Goal: Check status: Check status

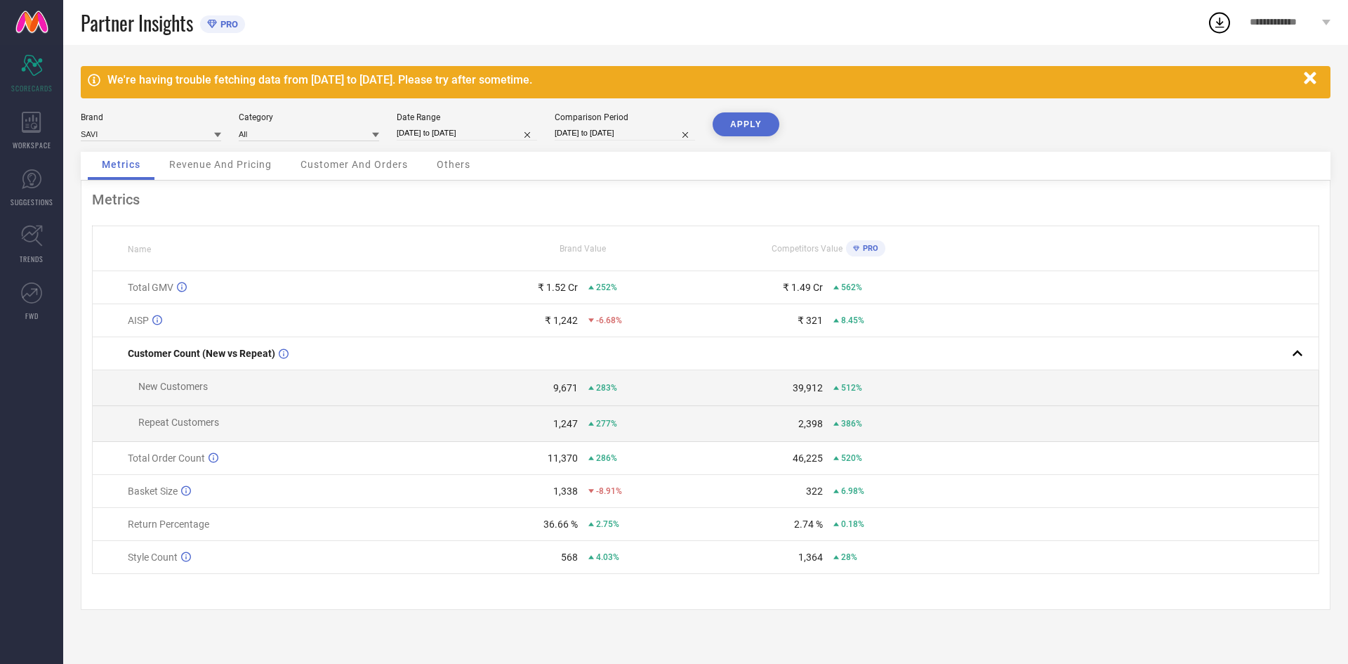
select select "7"
select select "2022"
select select "8"
select select "2022"
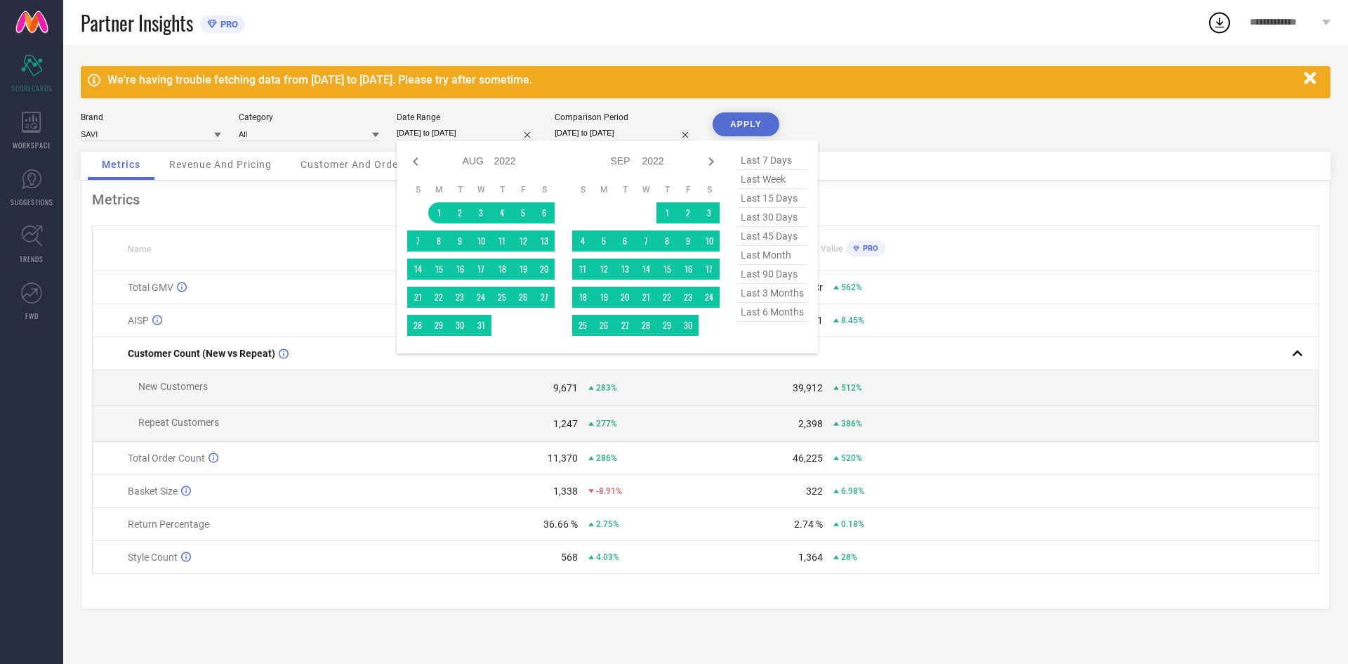
click at [475, 133] on input "[DATE] to [DATE]" at bounding box center [467, 133] width 140 height 15
click at [417, 157] on icon at bounding box center [415, 161] width 5 height 8
select select "6"
select select "2022"
select select "7"
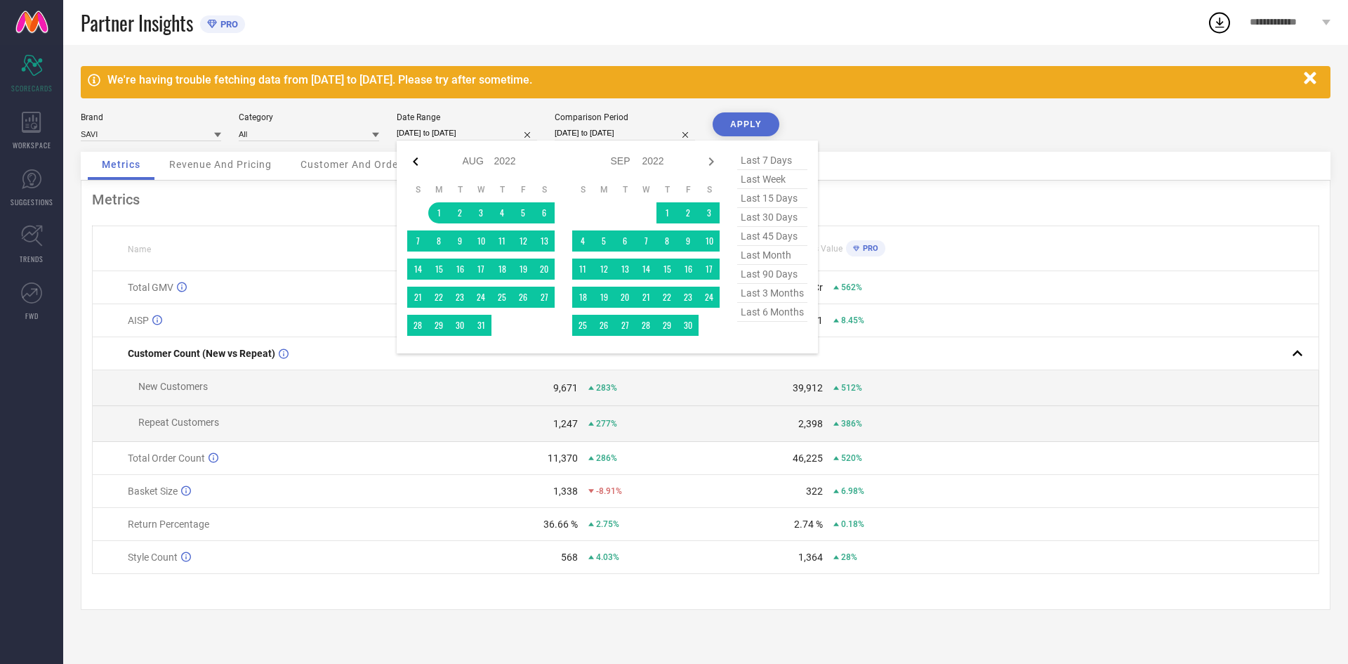
select select "2022"
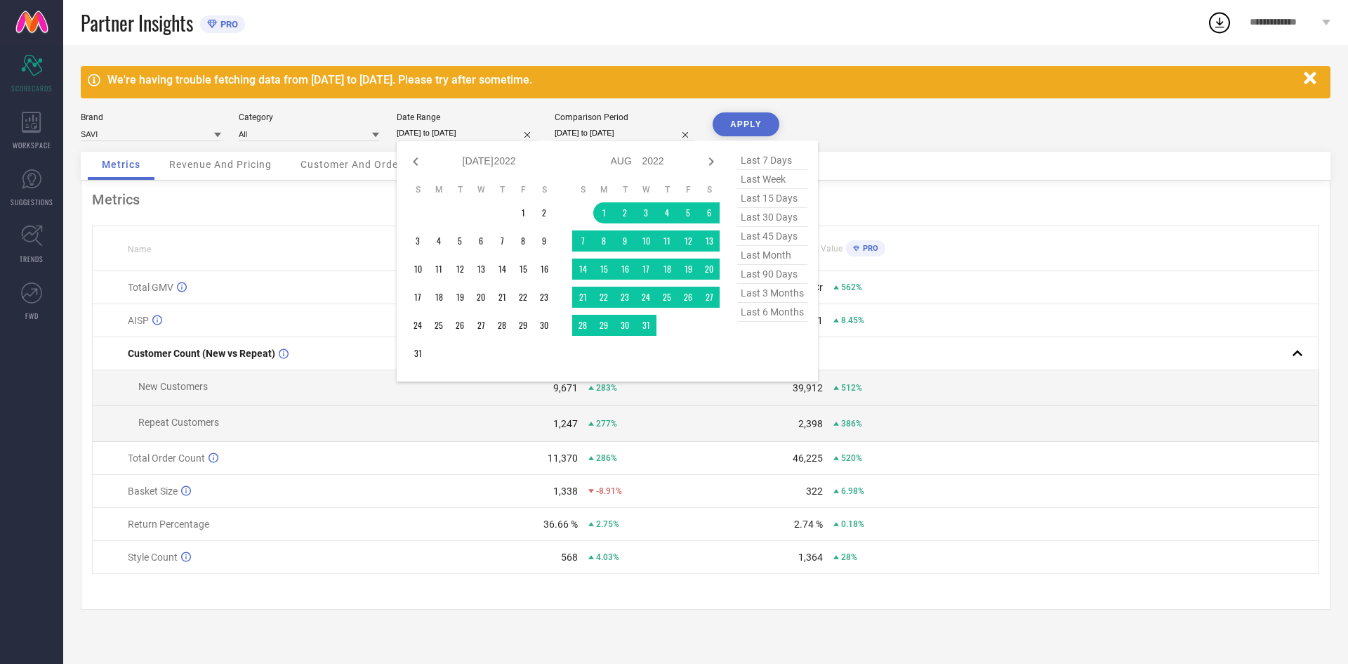
click at [417, 157] on icon at bounding box center [415, 161] width 5 height 8
select select "5"
select select "2022"
select select "6"
select select "2022"
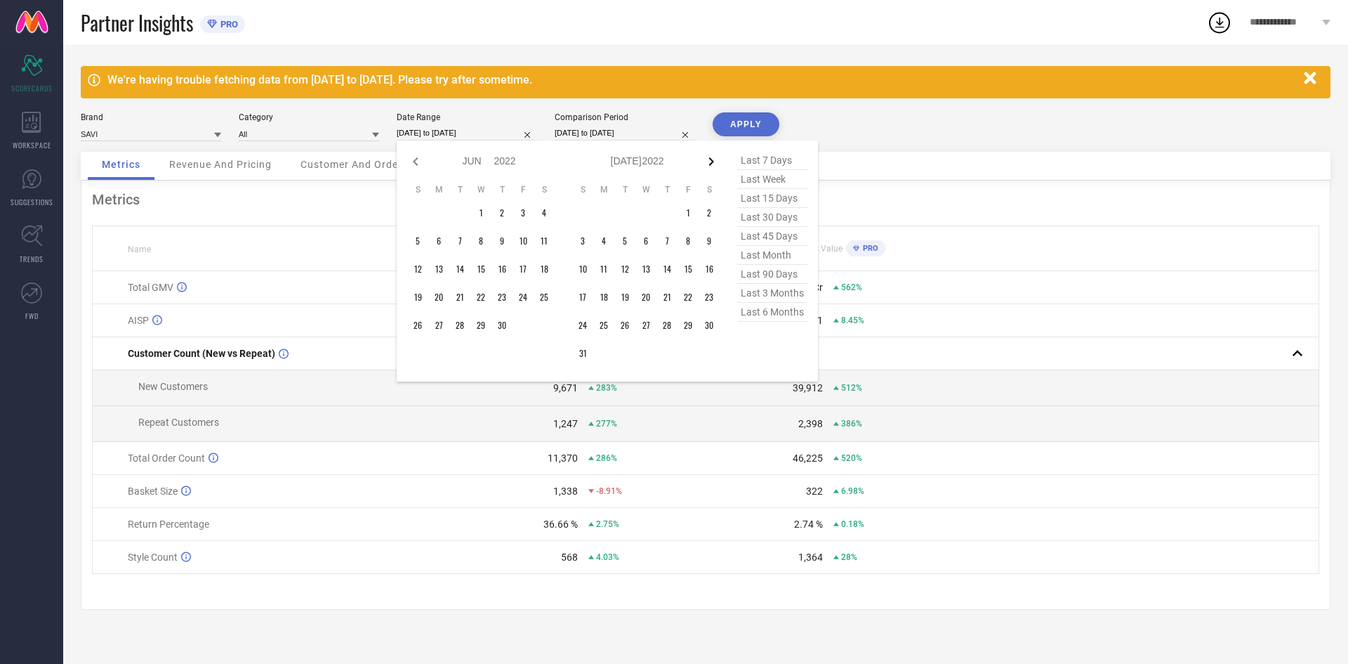
click at [706, 162] on icon at bounding box center [711, 161] width 17 height 17
select select "7"
select select "2022"
select select "8"
select select "2022"
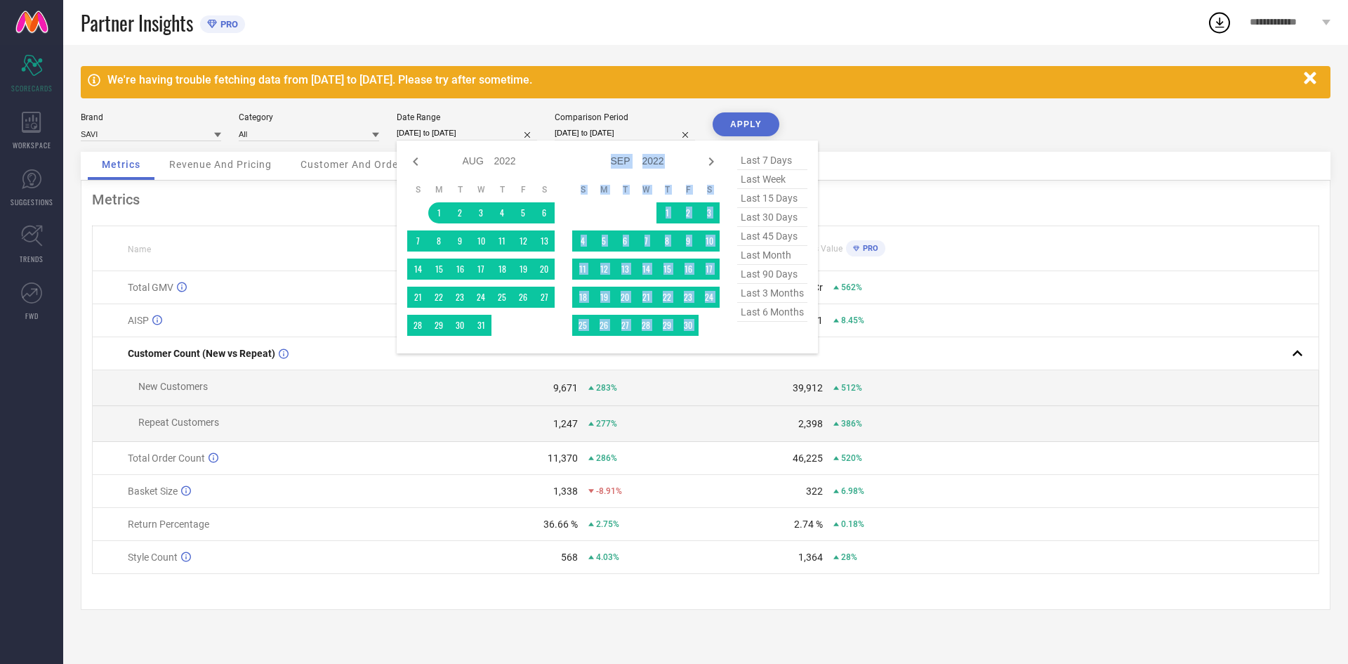
click at [706, 162] on icon at bounding box center [711, 161] width 17 height 17
select select "8"
select select "2022"
select select "9"
select select "2022"
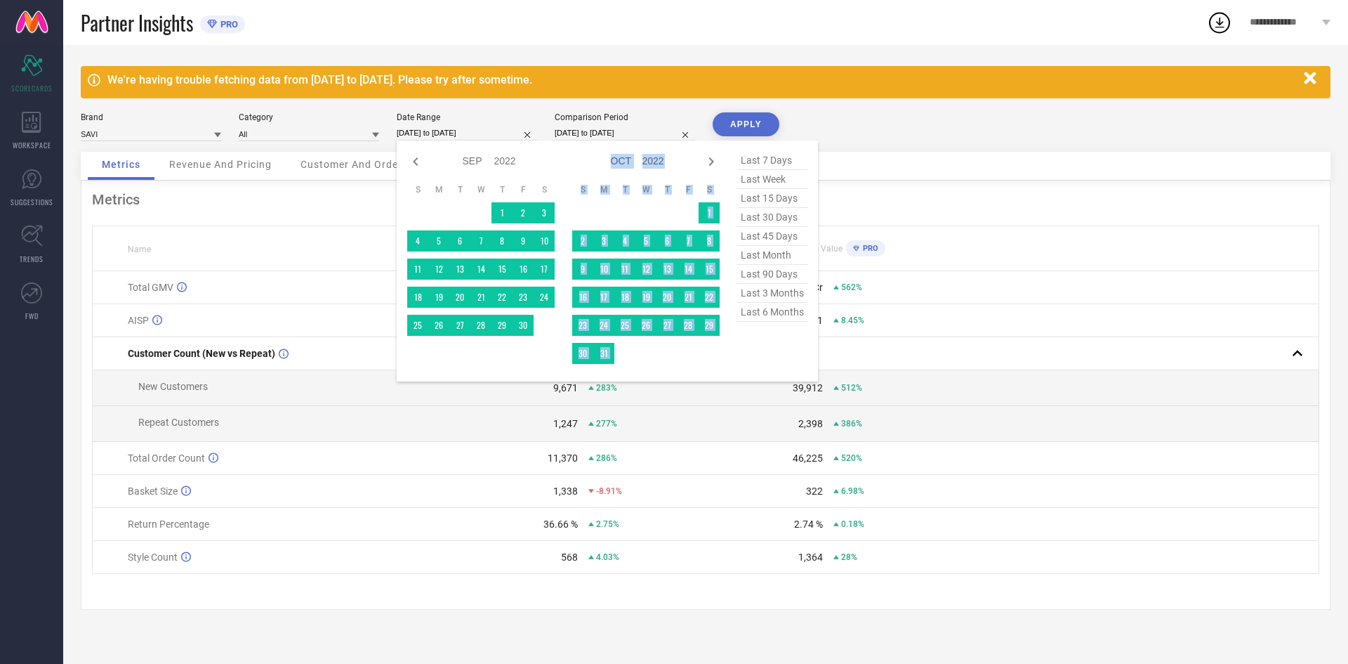
click at [706, 162] on icon at bounding box center [711, 161] width 17 height 17
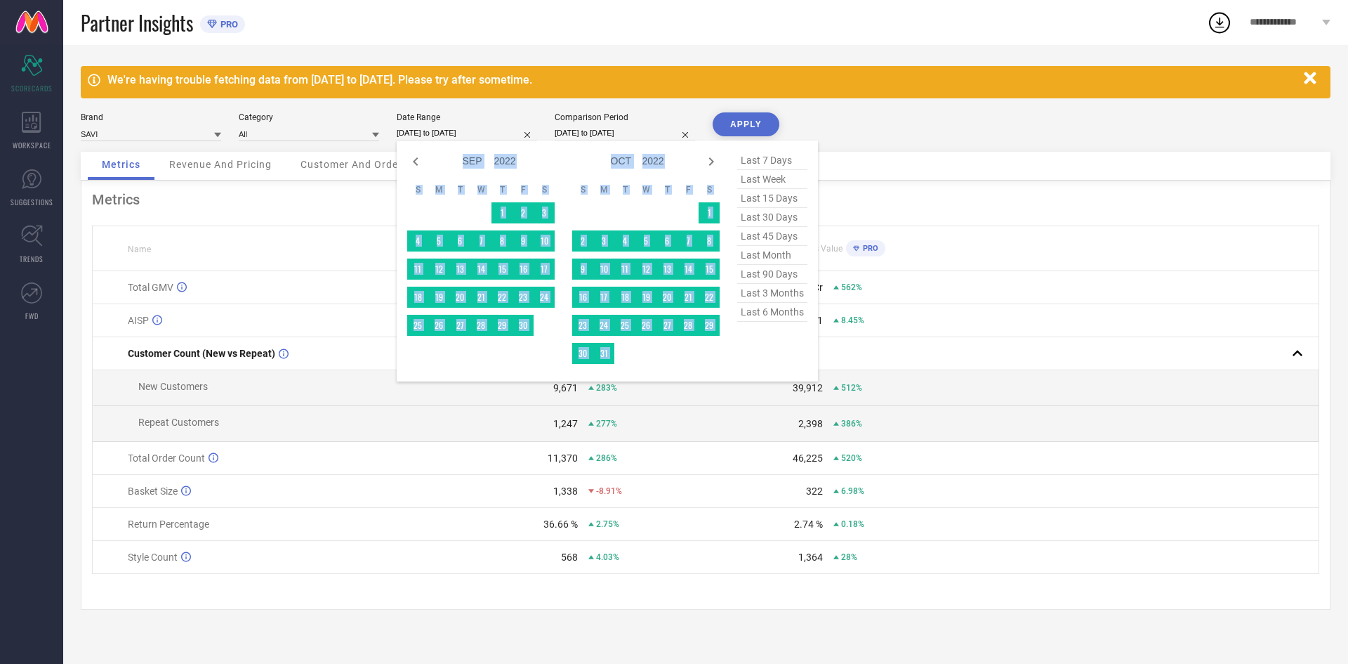
select select "10"
select select "2022"
select select "11"
select select "2022"
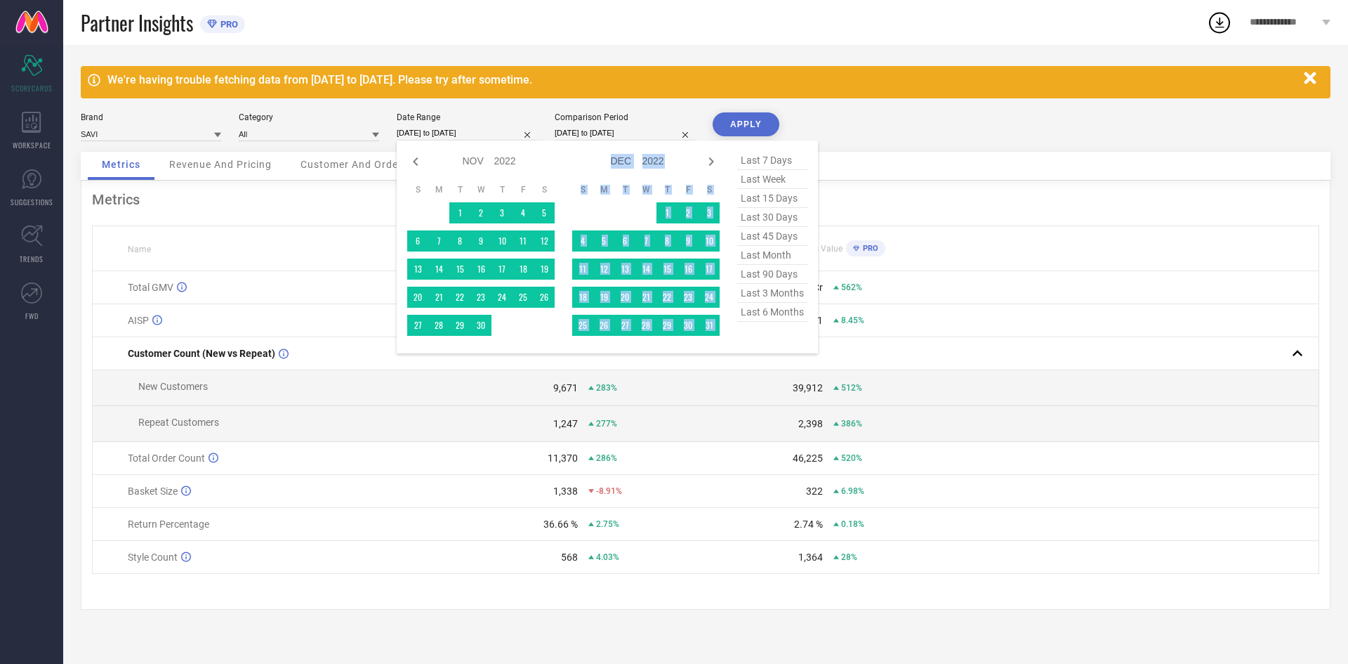
click at [706, 162] on icon at bounding box center [711, 161] width 17 height 17
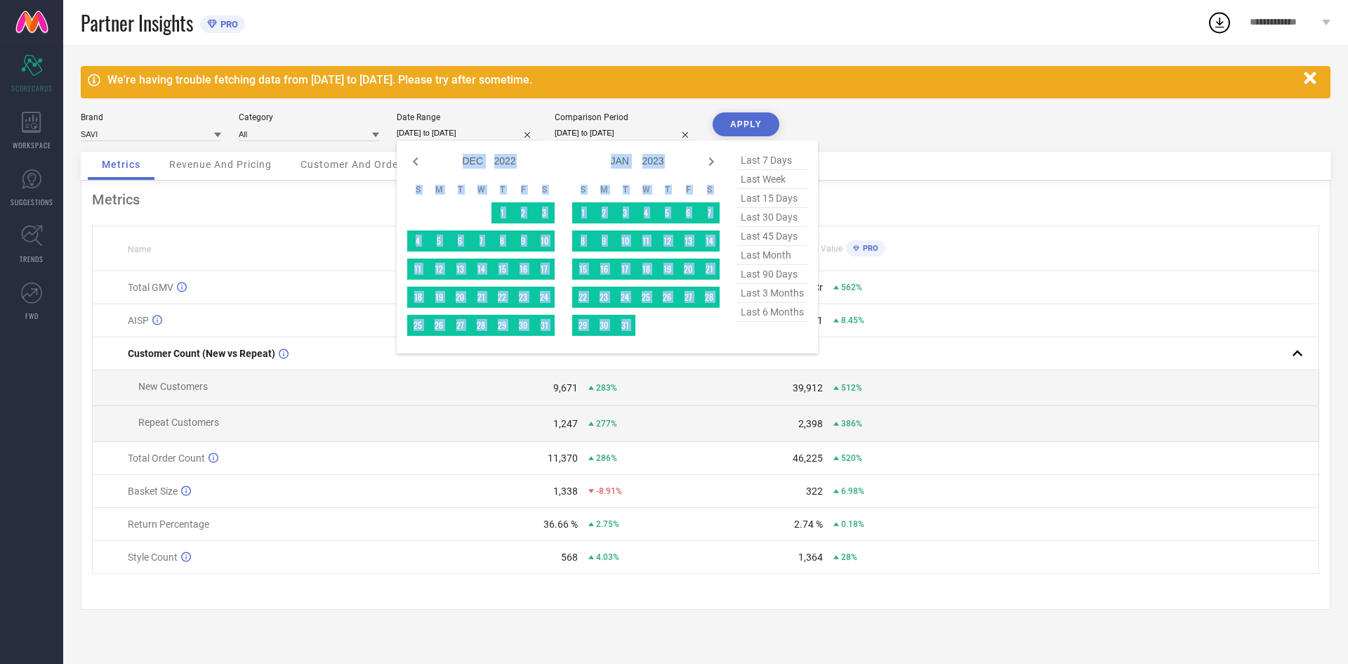
click at [706, 162] on icon at bounding box center [711, 161] width 17 height 17
select select "1"
select select "2023"
select select "2"
select select "2023"
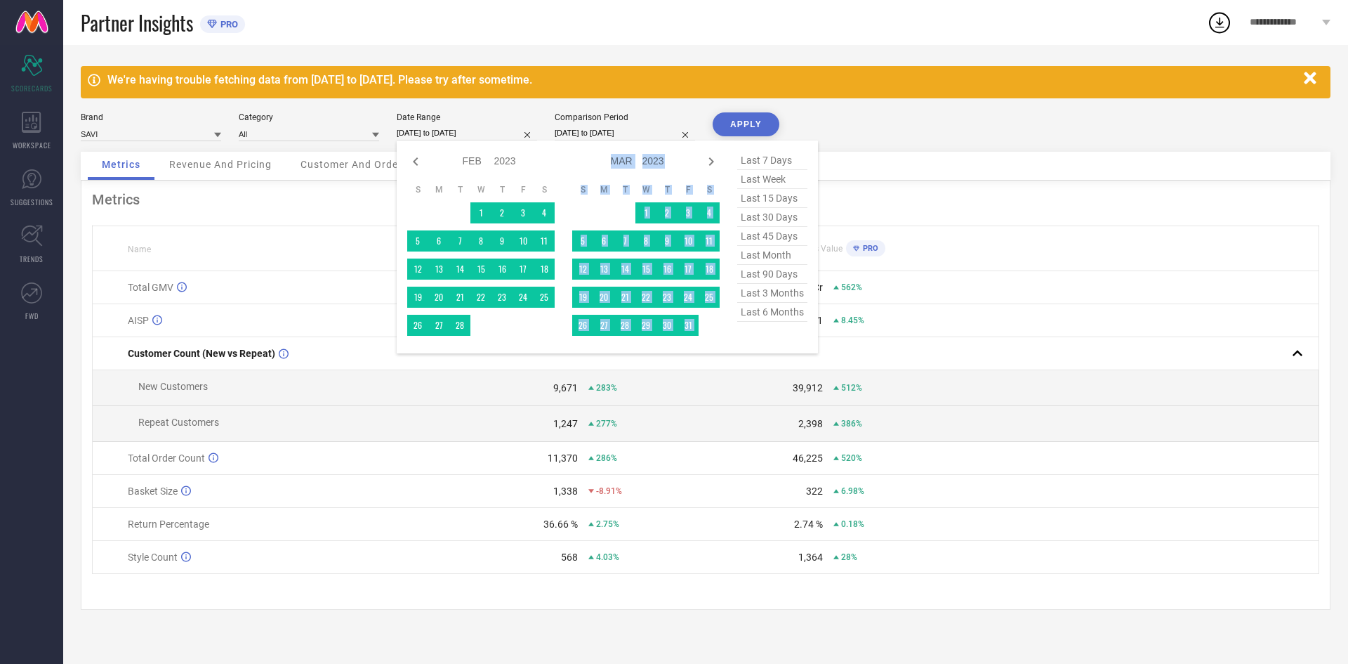
click at [706, 162] on icon at bounding box center [711, 161] width 17 height 17
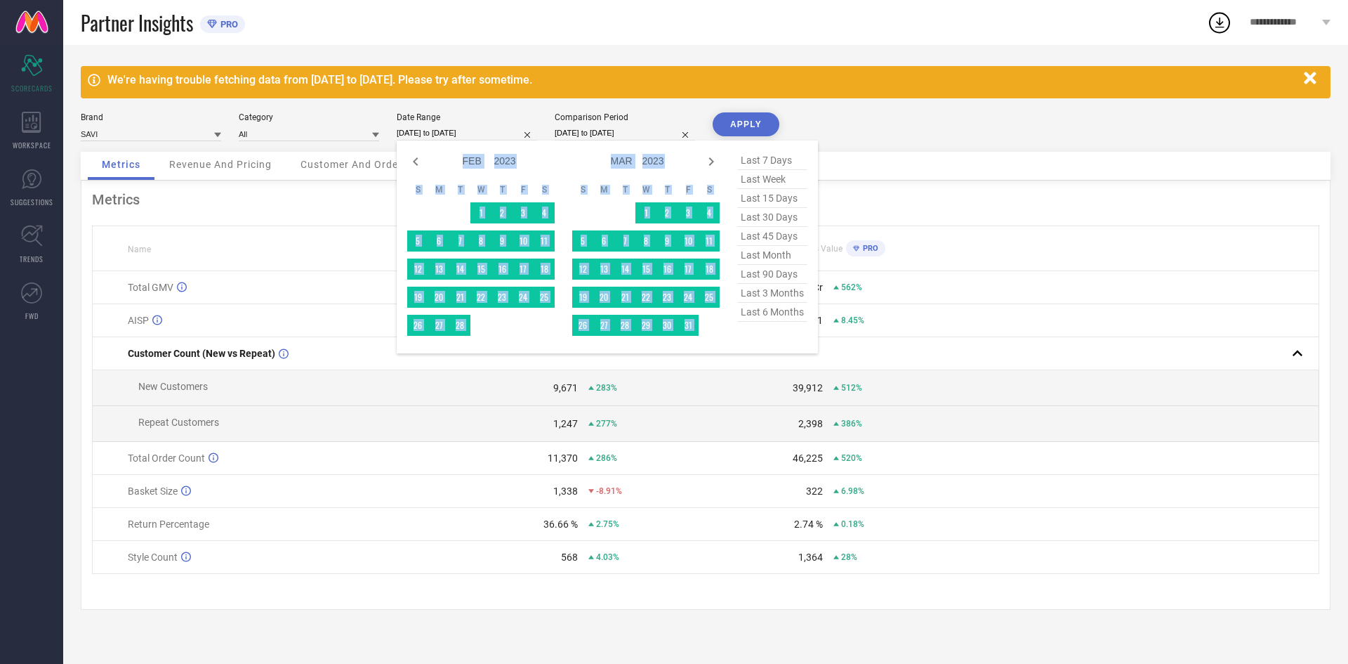
select select "3"
select select "2023"
select select "4"
select select "2023"
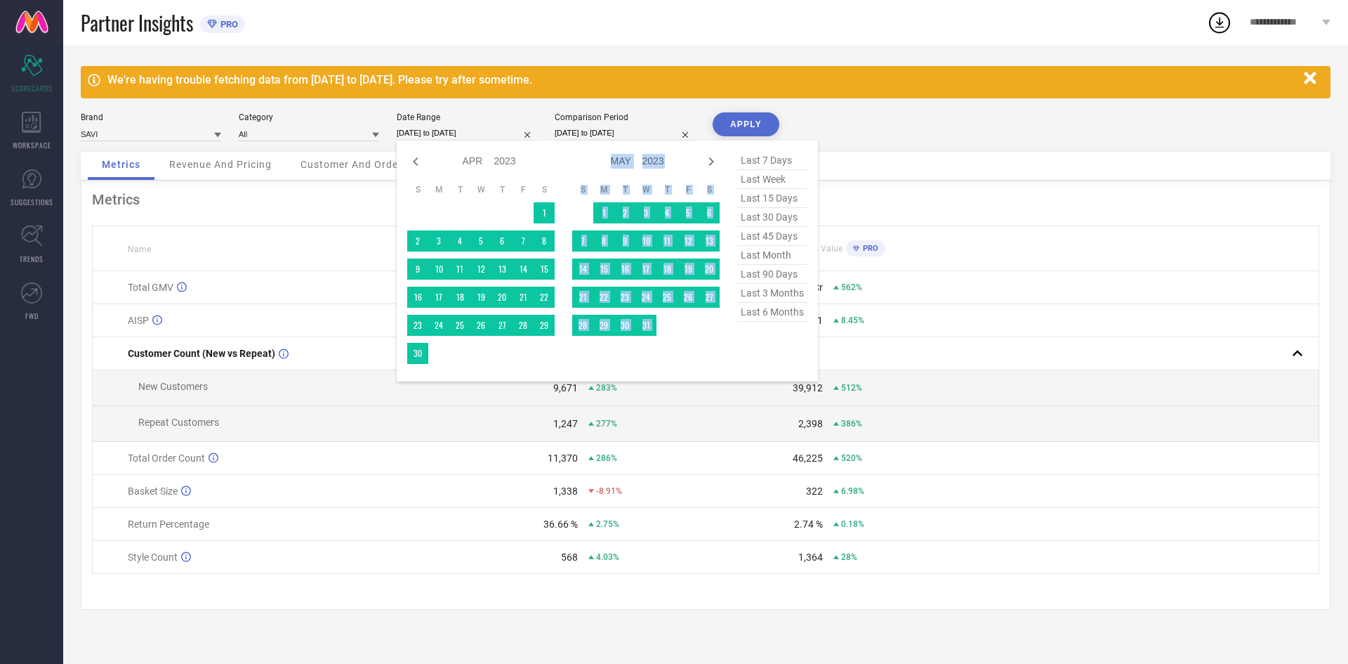
click at [706, 162] on icon at bounding box center [711, 161] width 17 height 17
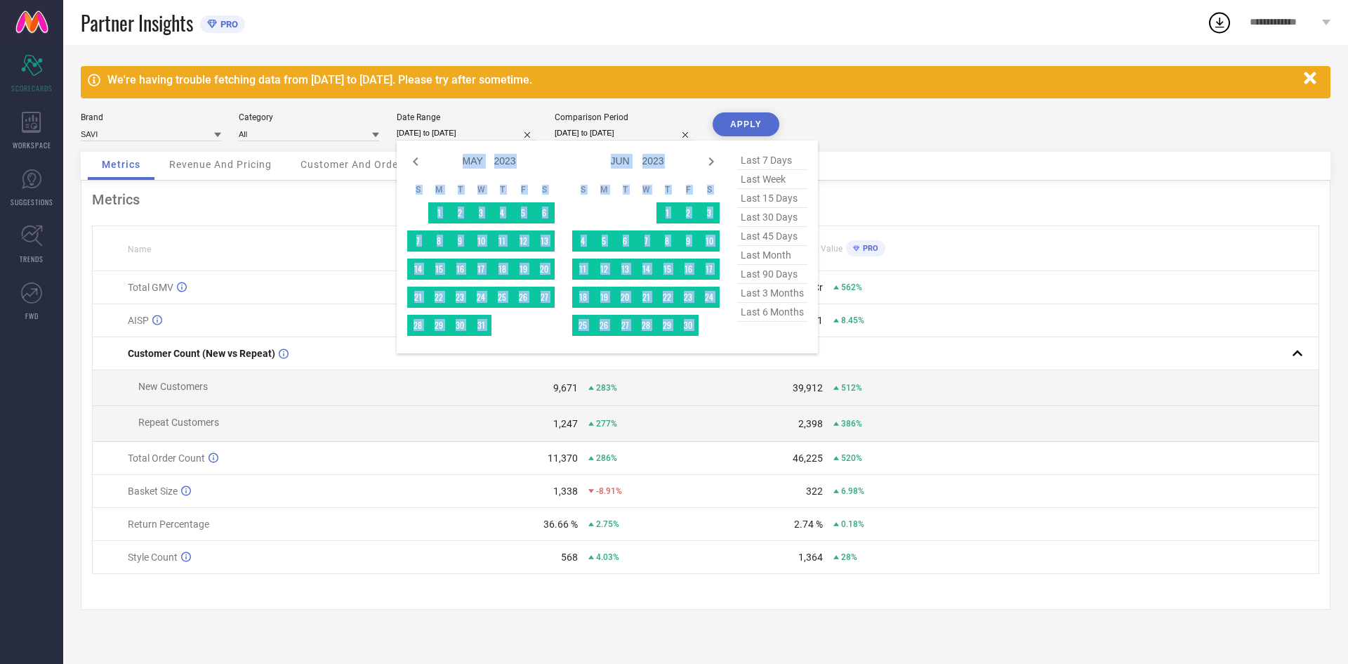
click at [706, 162] on icon at bounding box center [711, 161] width 17 height 17
select select "6"
select select "2023"
select select "7"
select select "2023"
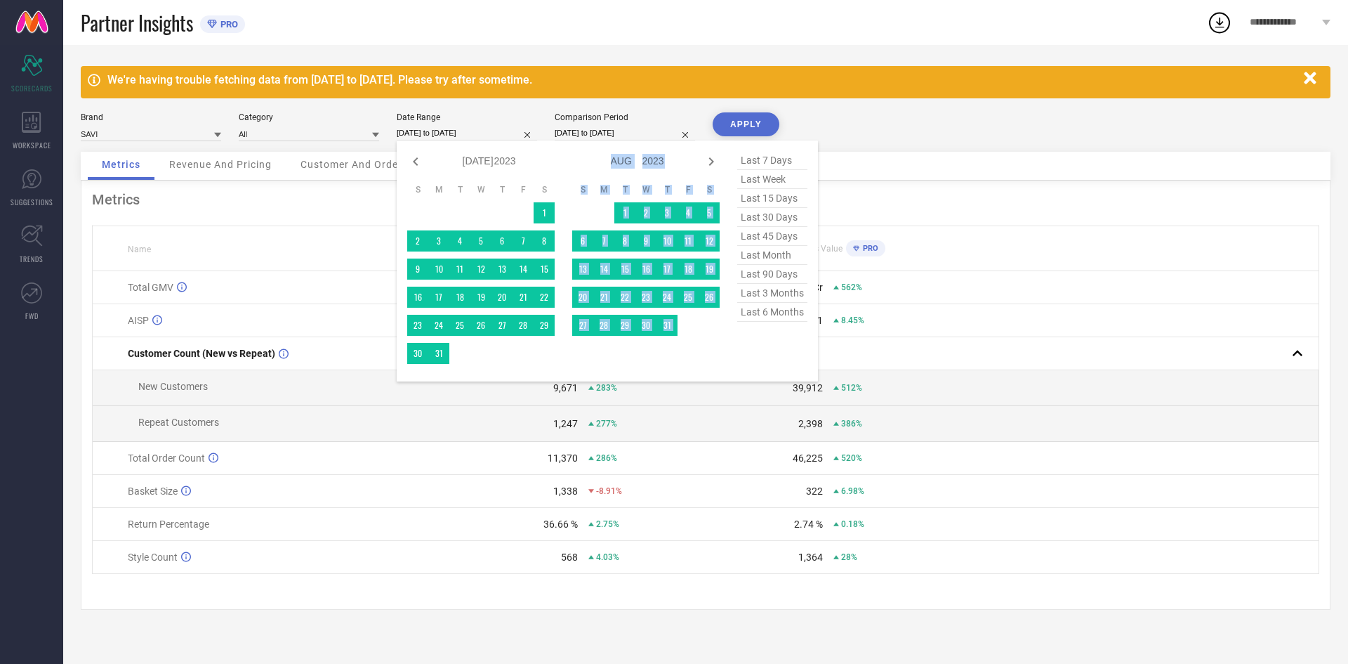
click at [706, 162] on icon at bounding box center [711, 161] width 17 height 17
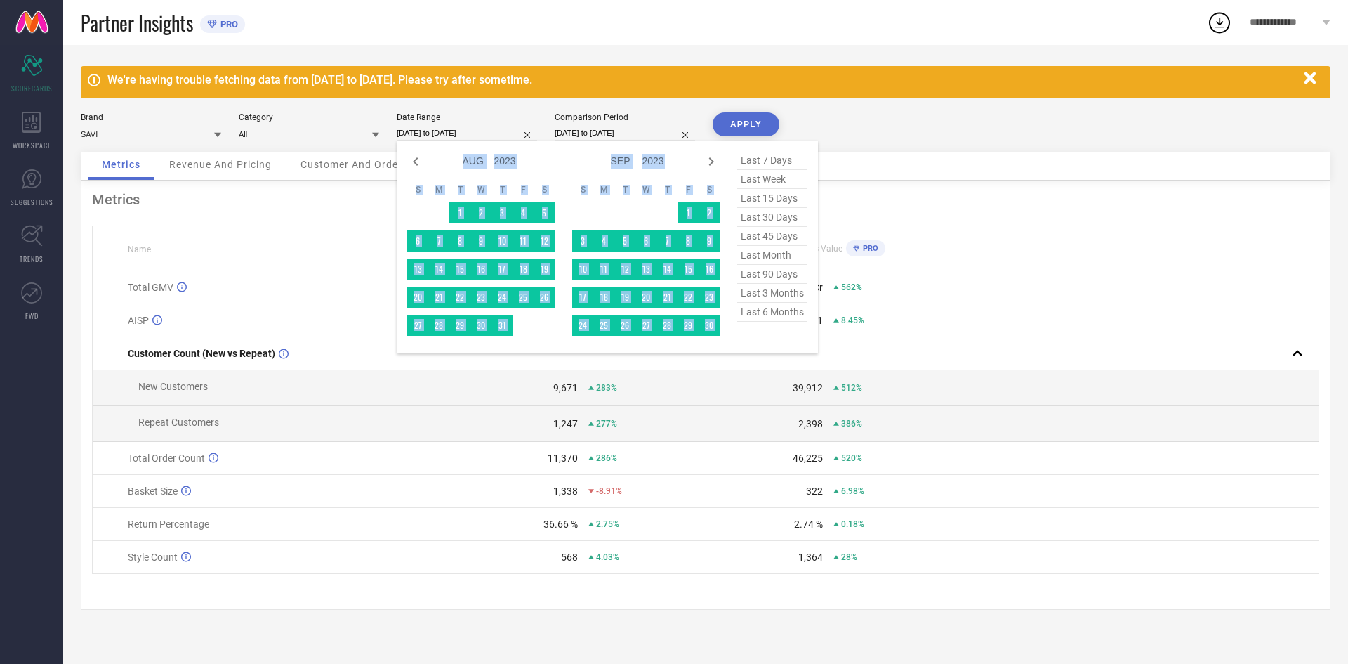
click at [706, 162] on icon at bounding box center [711, 161] width 17 height 17
select select "9"
select select "2023"
select select "10"
select select "2023"
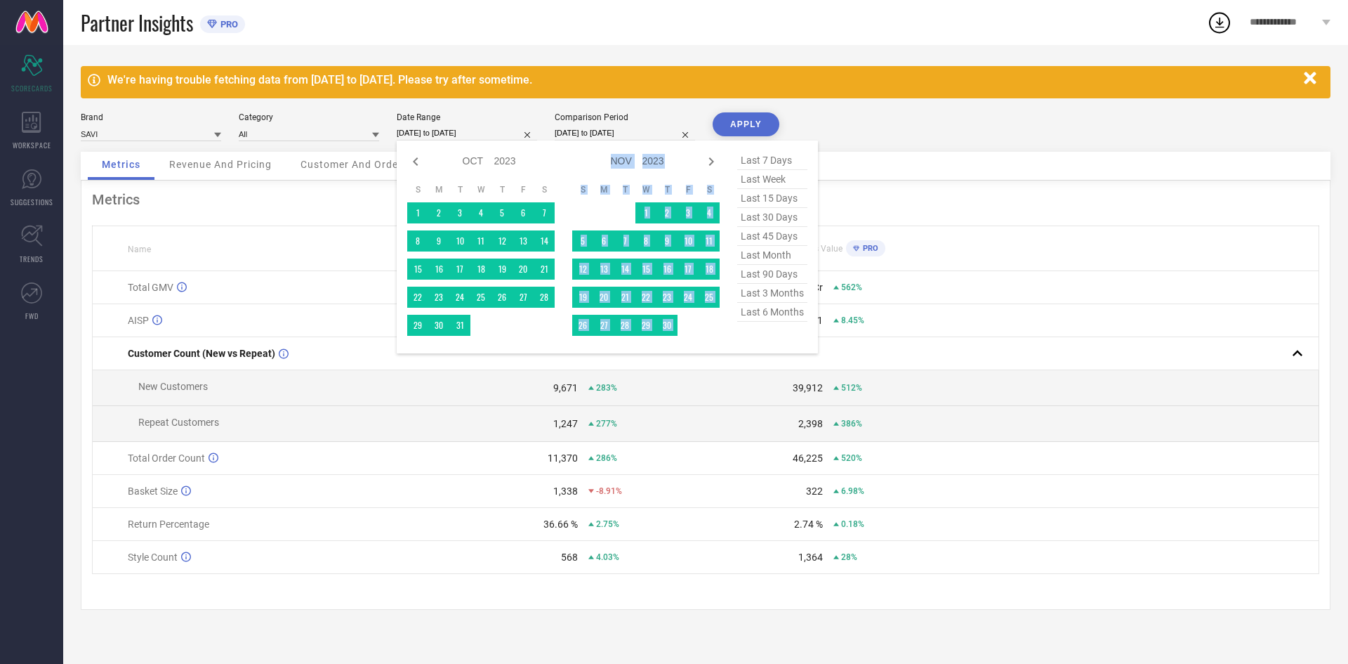
click at [706, 162] on icon at bounding box center [711, 161] width 17 height 17
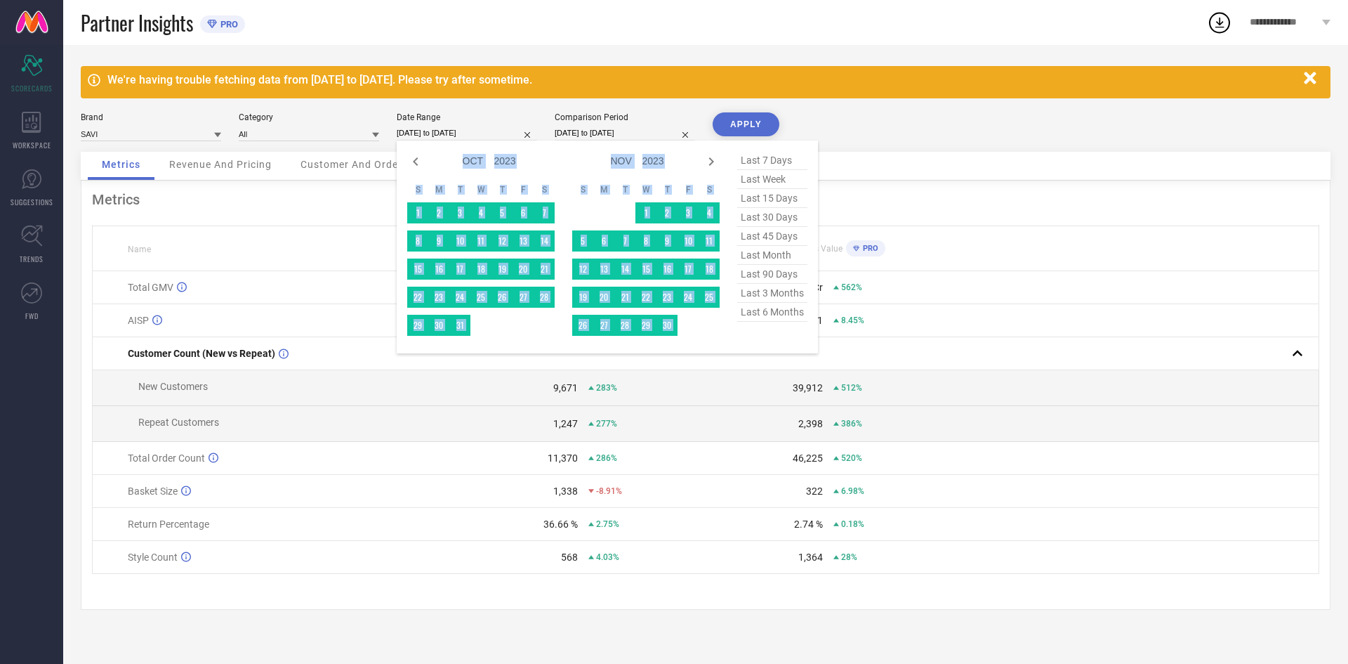
select select "11"
select select "2023"
select select "2024"
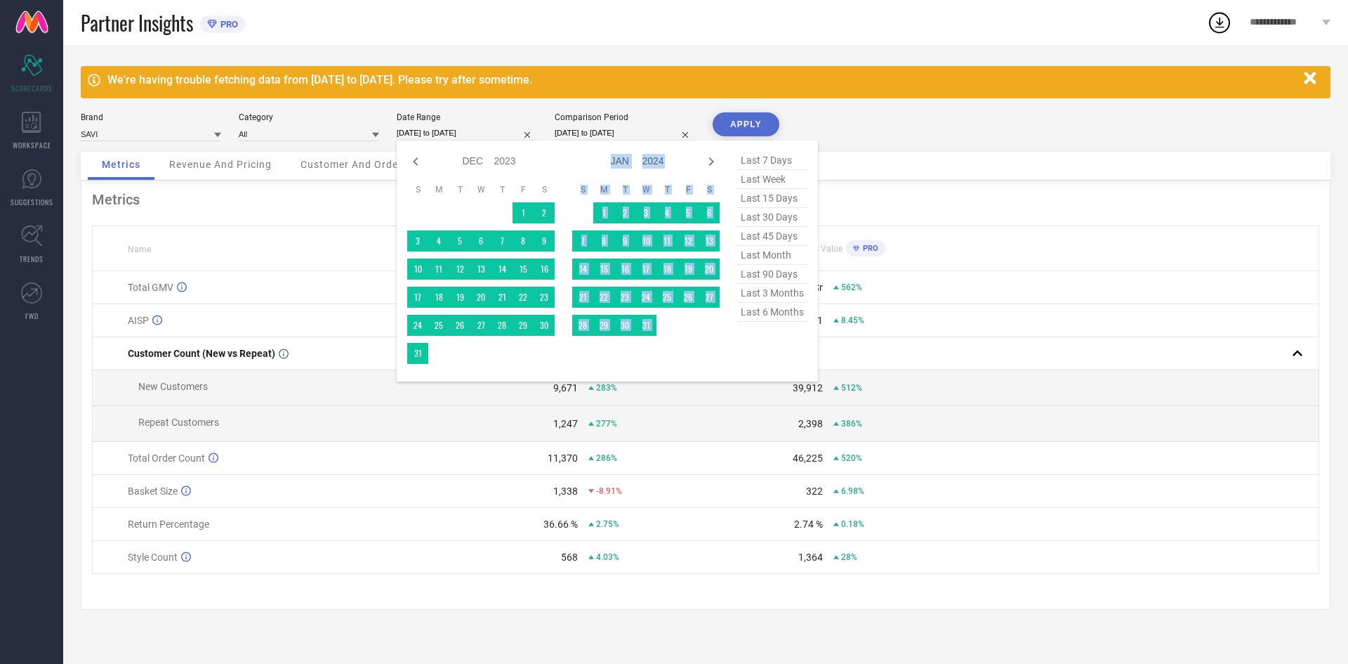
click at [706, 162] on icon at bounding box center [711, 161] width 17 height 17
select select "2024"
select select "1"
select select "2024"
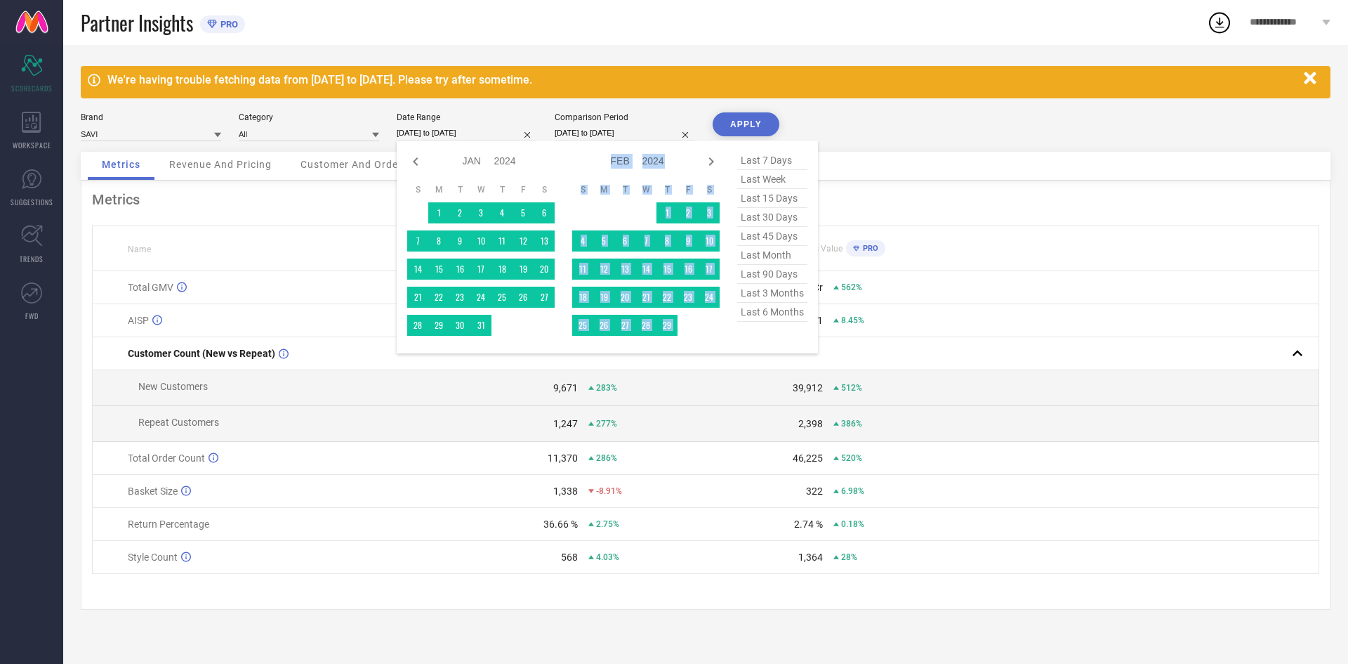
click at [706, 162] on icon at bounding box center [711, 161] width 17 height 17
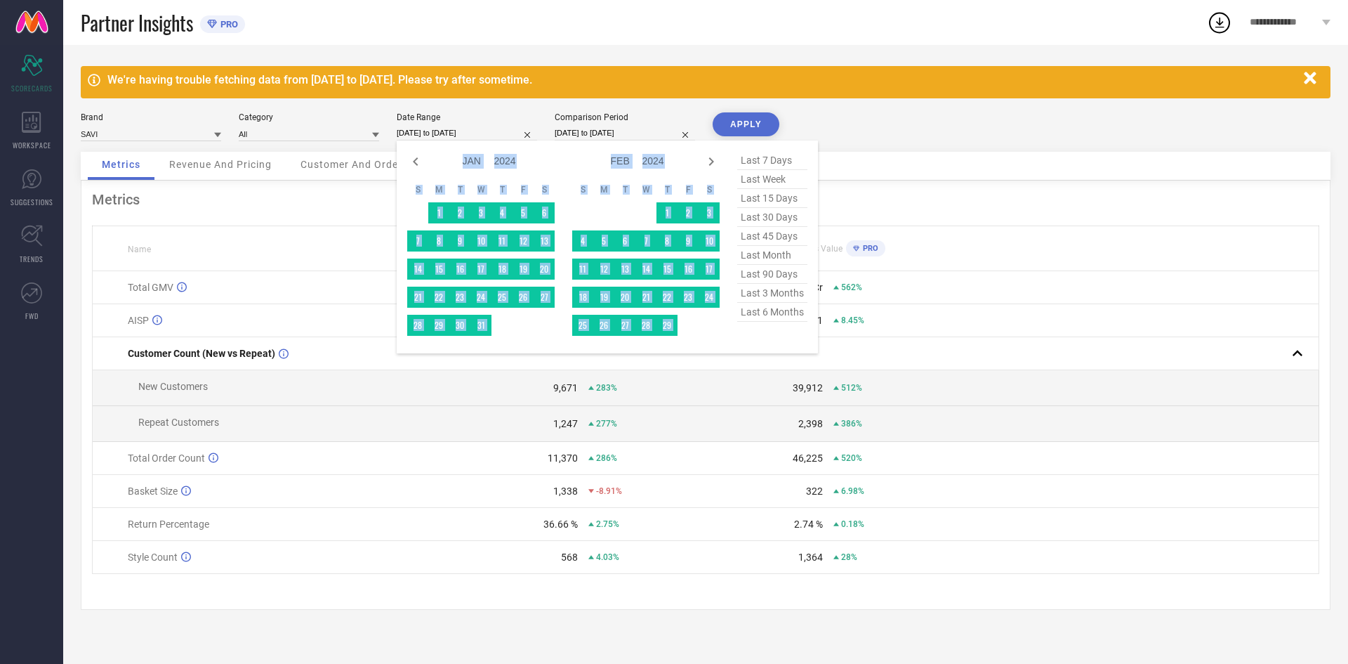
select select "2"
select select "2024"
select select "3"
select select "2024"
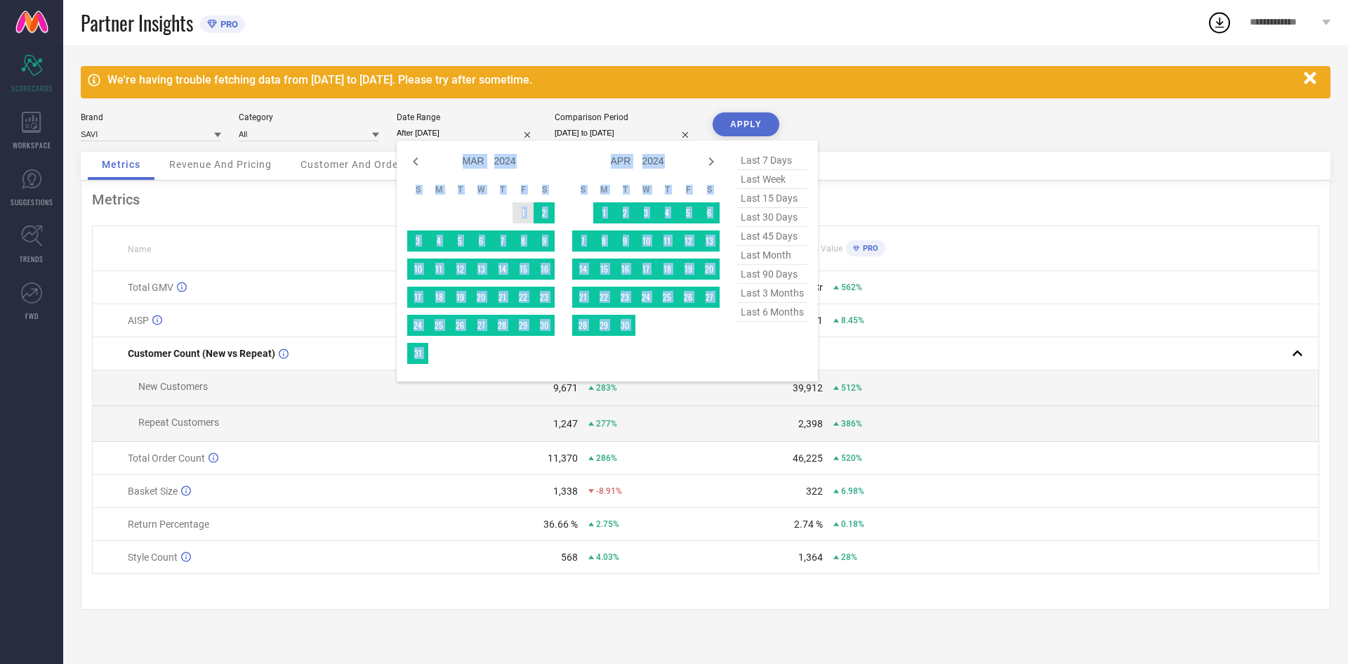
click at [522, 210] on td "1" at bounding box center [523, 212] width 21 height 21
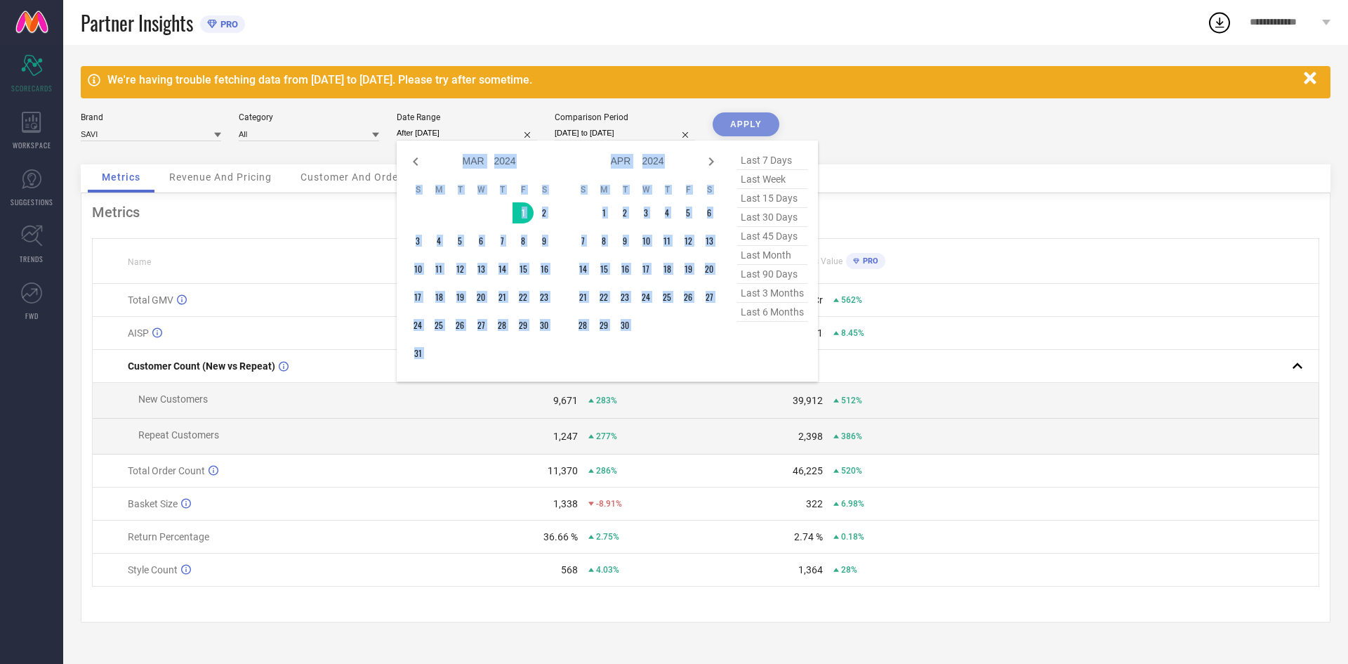
click at [485, 136] on input "After [DATE]" at bounding box center [467, 133] width 140 height 15
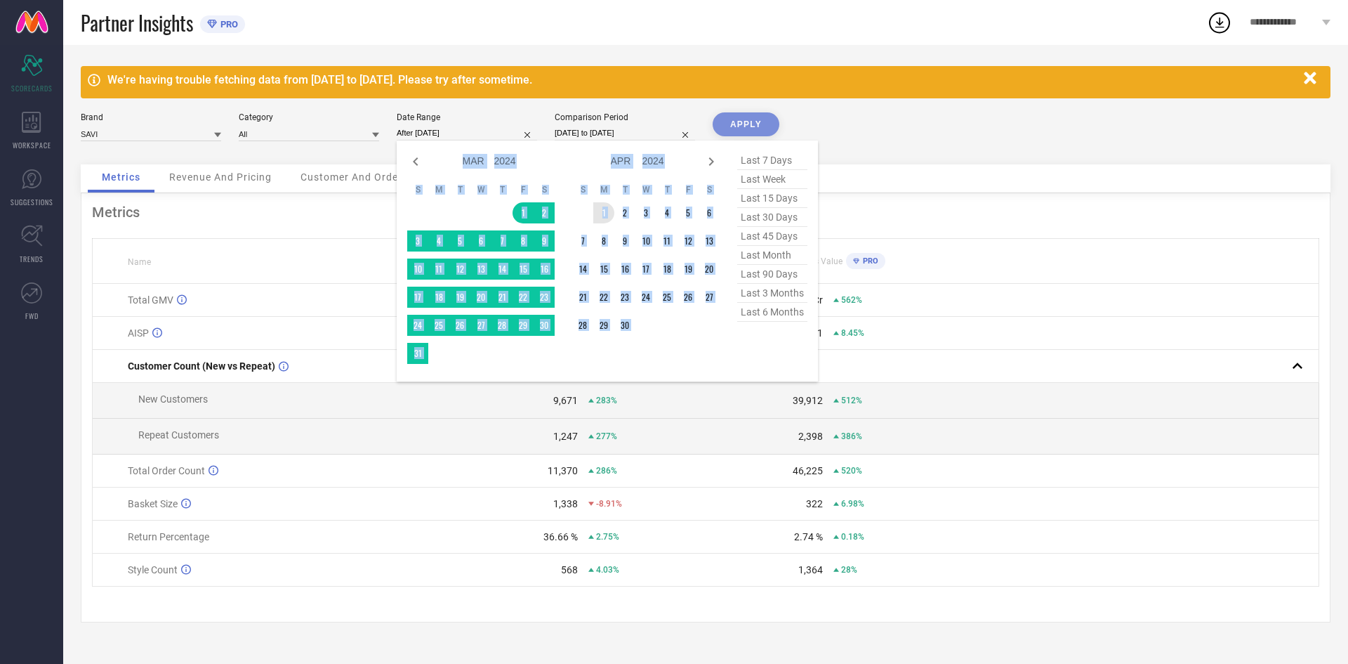
type input "[DATE] to [DATE]"
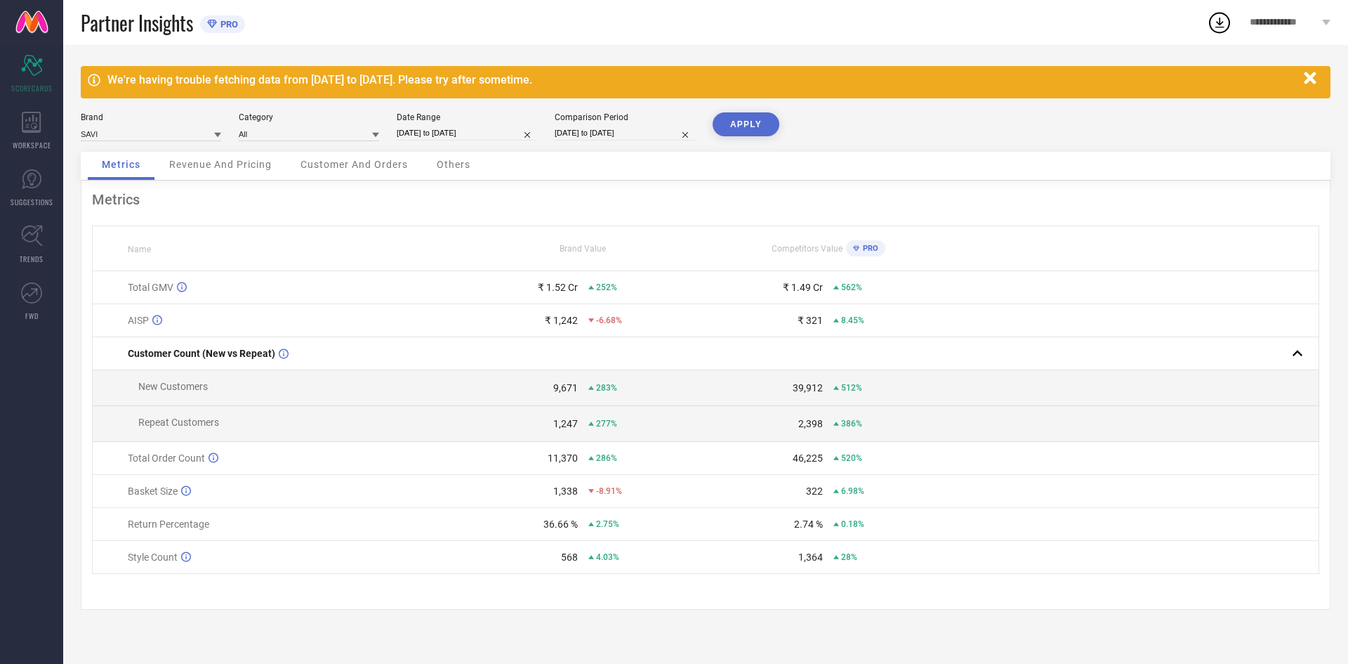
select select "2"
select select "2024"
select select "3"
select select "2024"
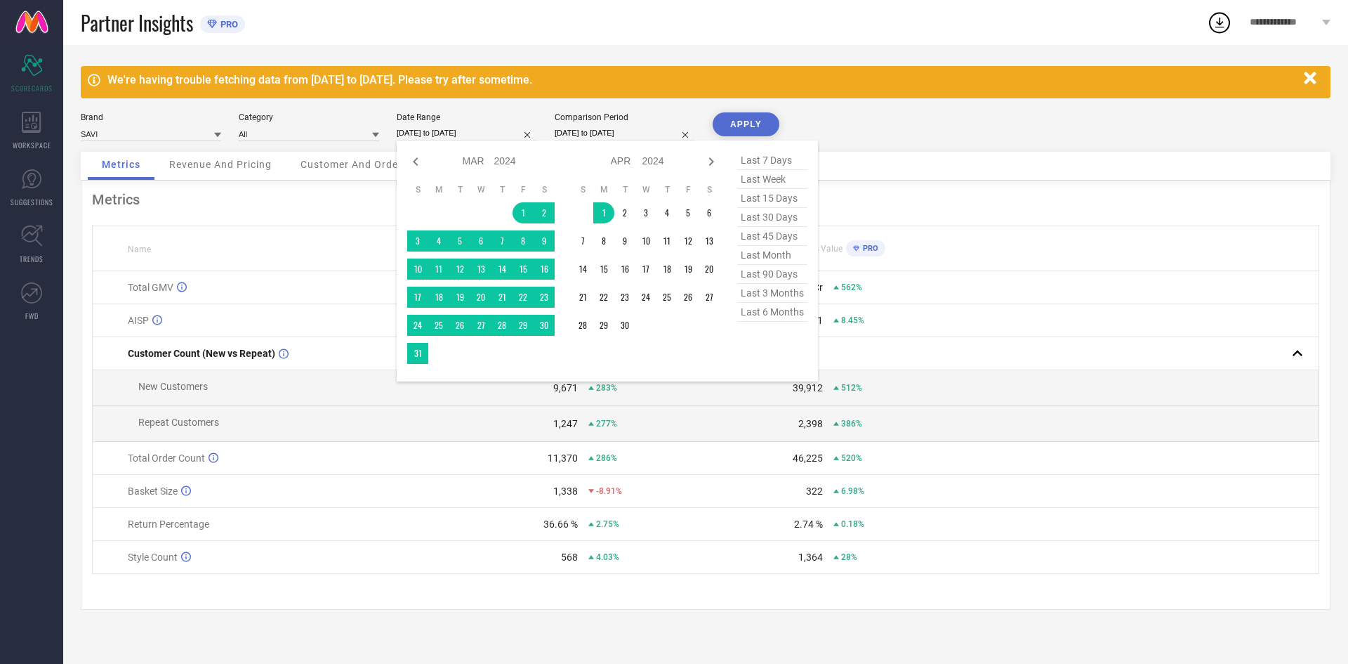
click at [448, 133] on input "[DATE] to [DATE]" at bounding box center [467, 133] width 140 height 15
click at [595, 210] on td "1" at bounding box center [603, 212] width 21 height 21
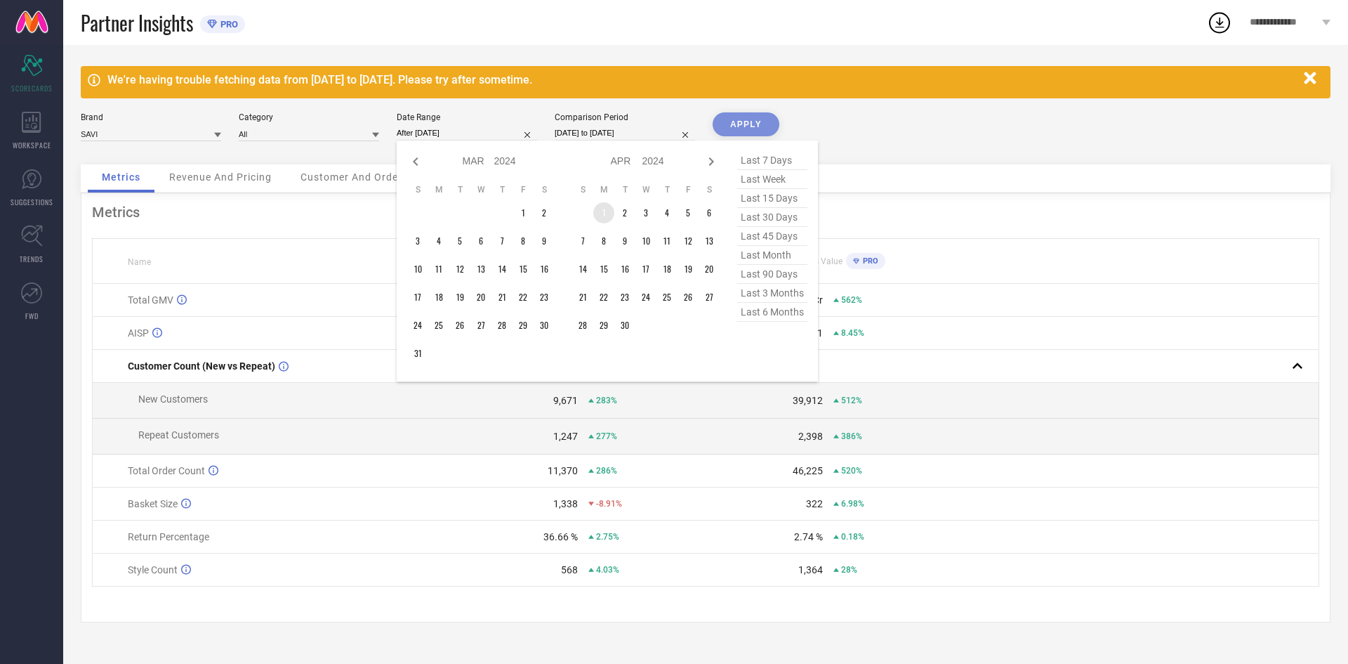
type input "[DATE] to [DATE]"
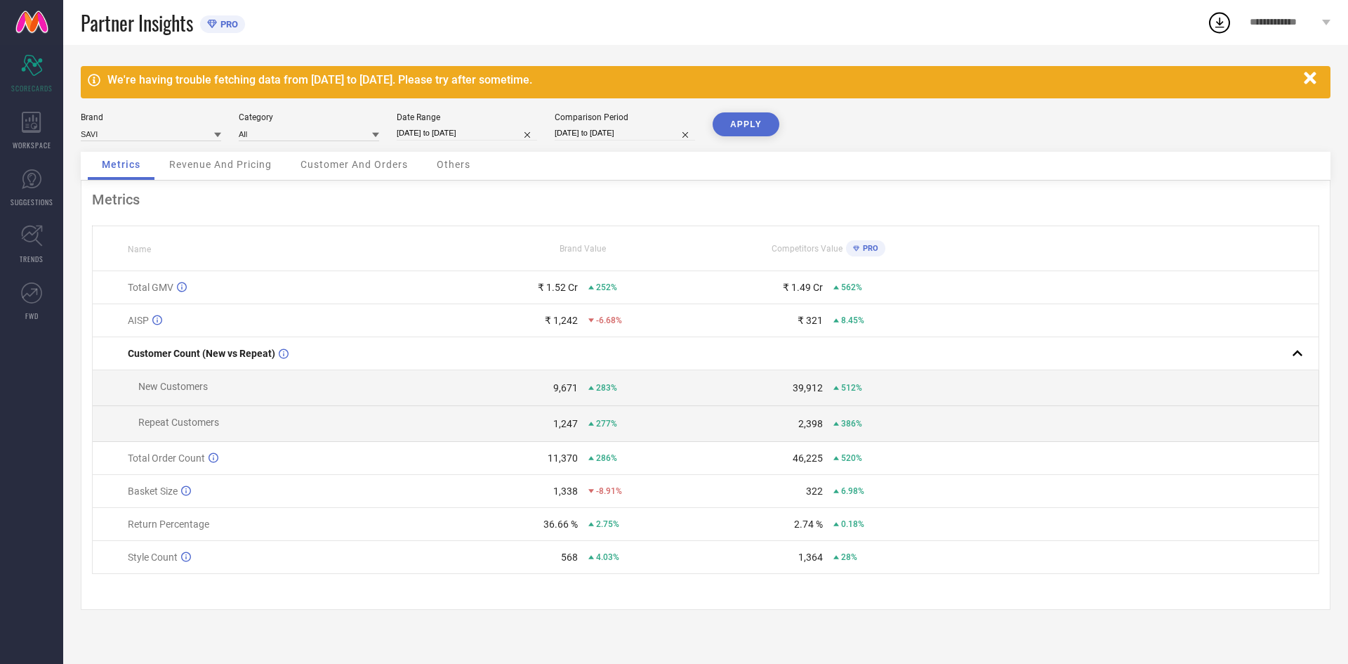
click at [503, 133] on input "[DATE] to [DATE]" at bounding box center [467, 133] width 140 height 15
select select "3"
select select "2024"
select select "4"
select select "2024"
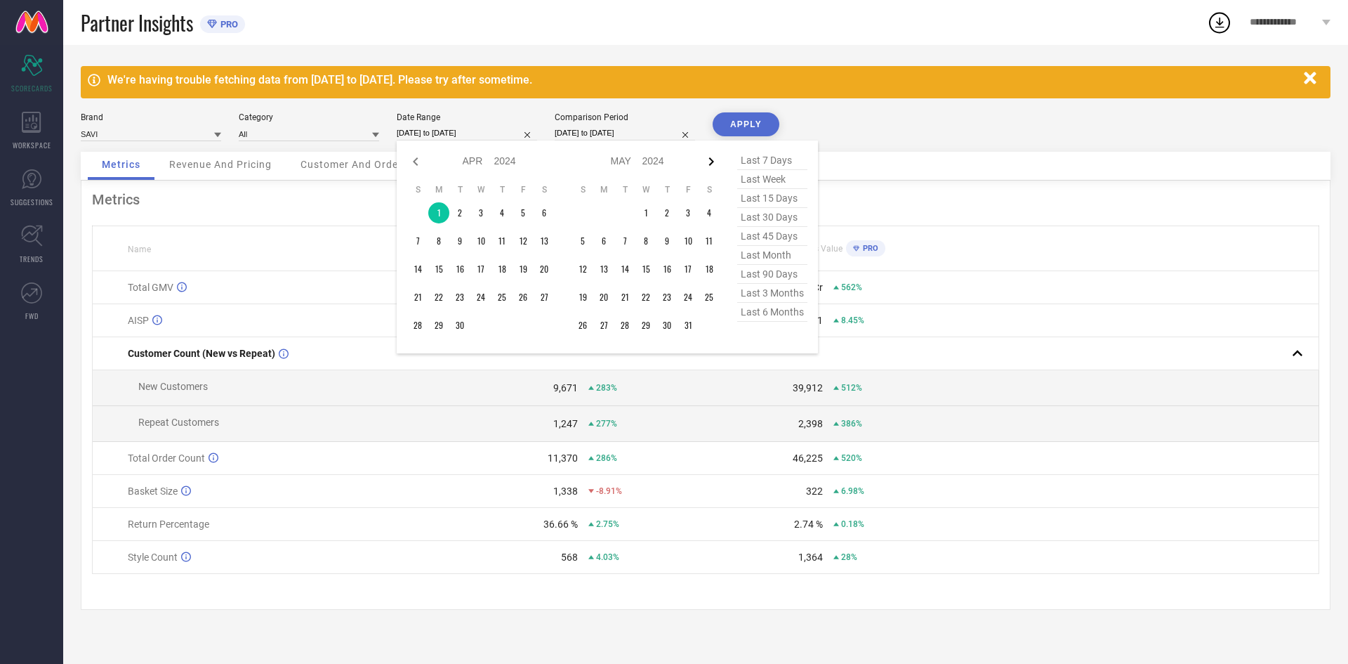
click at [707, 165] on icon at bounding box center [711, 161] width 17 height 17
select select "4"
select select "2024"
select select "5"
select select "2024"
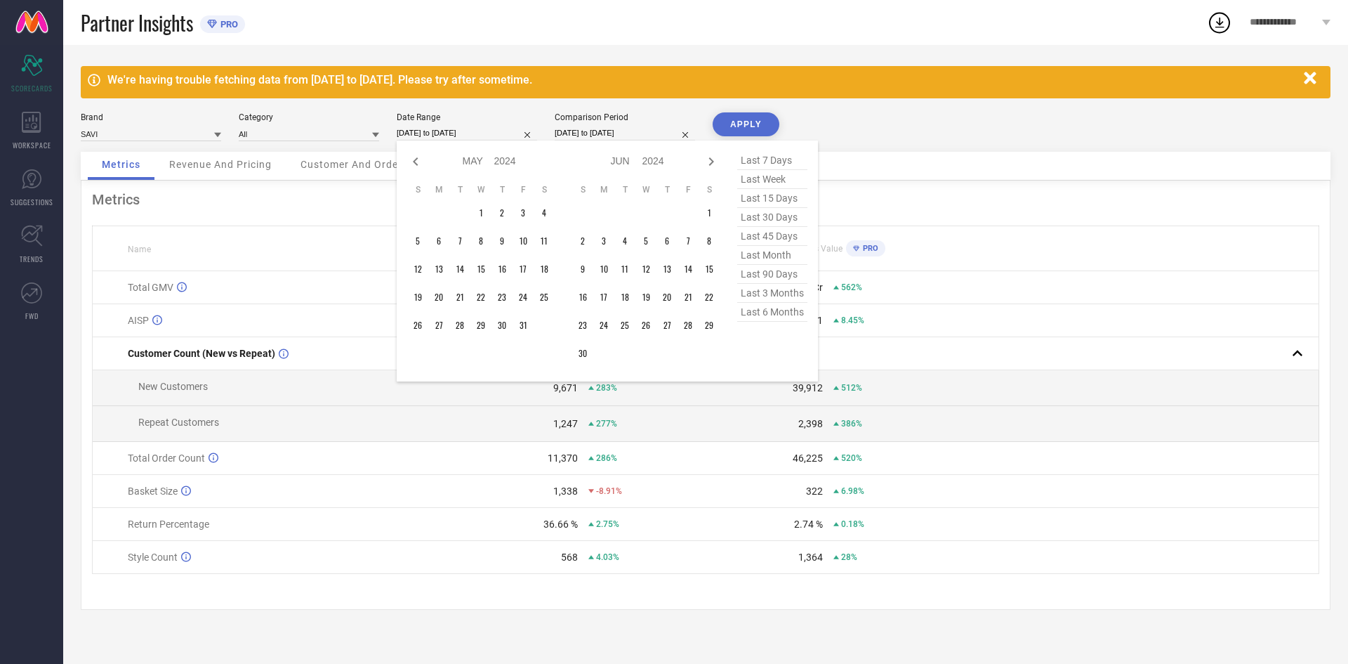
click at [707, 165] on icon at bounding box center [711, 161] width 17 height 17
select select "5"
select select "2024"
select select "6"
select select "2024"
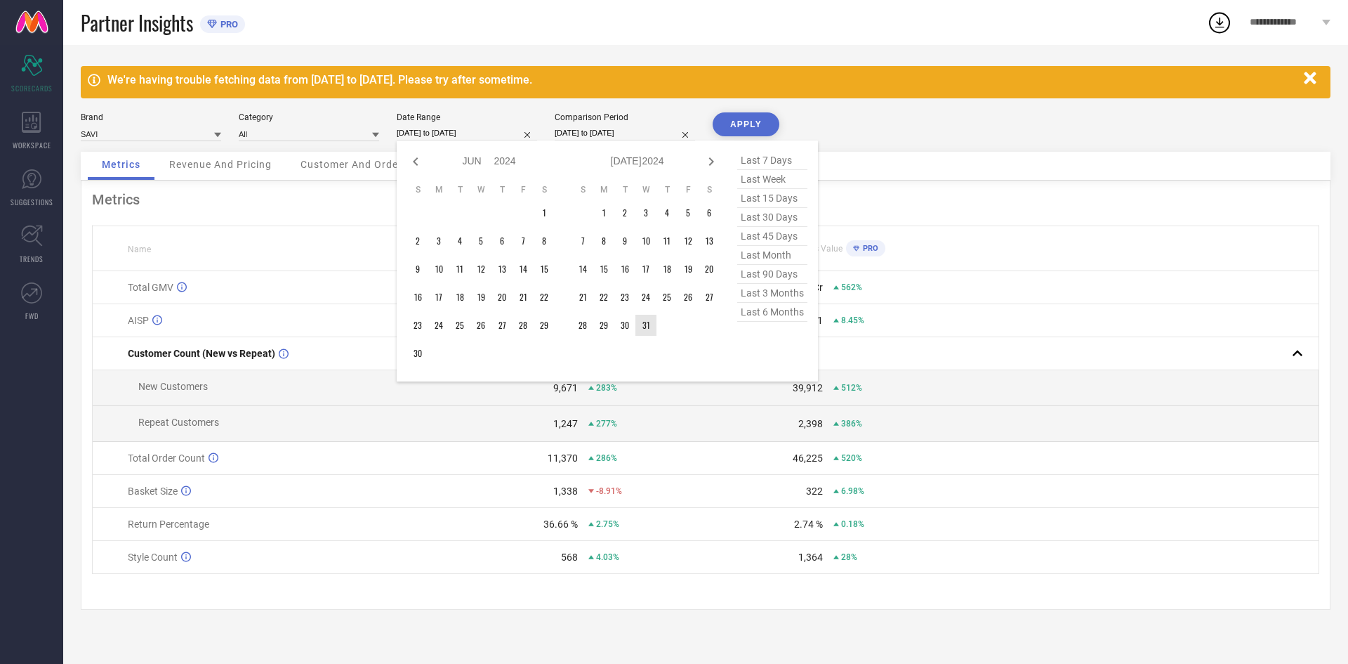
type input "After [DATE]"
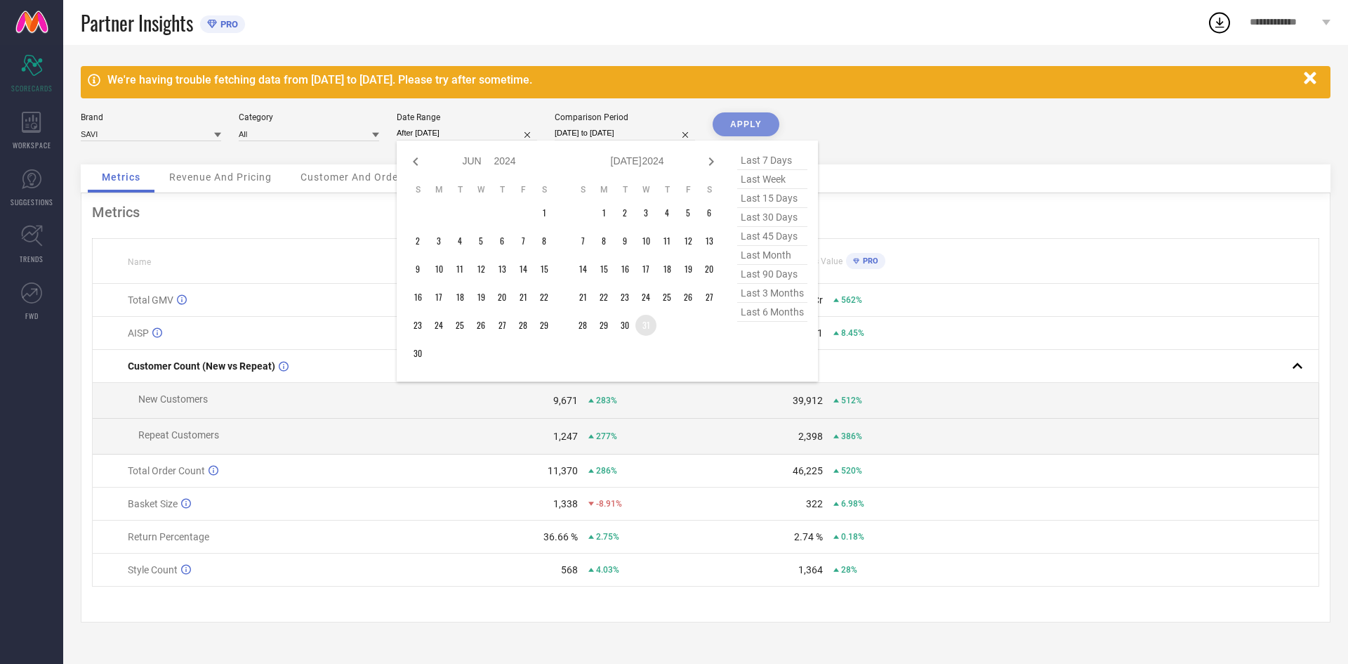
click at [645, 327] on td "31" at bounding box center [646, 325] width 21 height 21
click at [471, 129] on input "After [DATE]" at bounding box center [467, 133] width 140 height 15
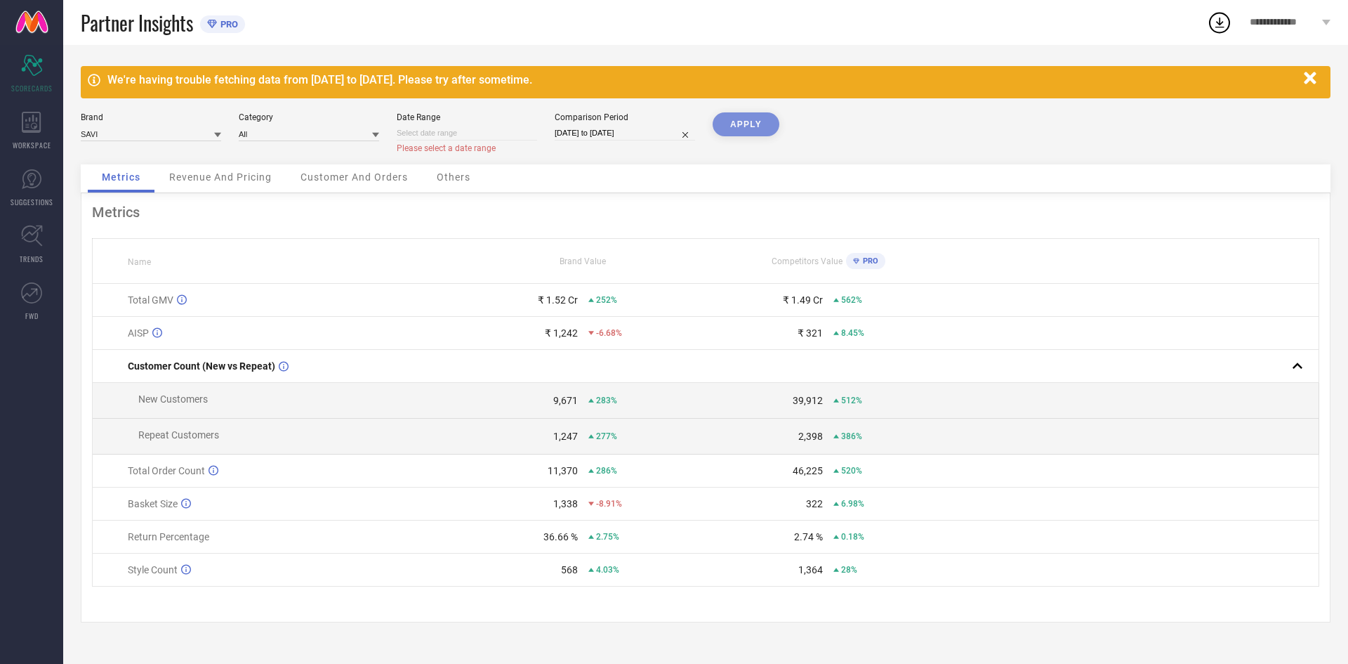
click at [515, 130] on input at bounding box center [467, 133] width 140 height 15
select select "7"
select select "2025"
select select "8"
select select "2025"
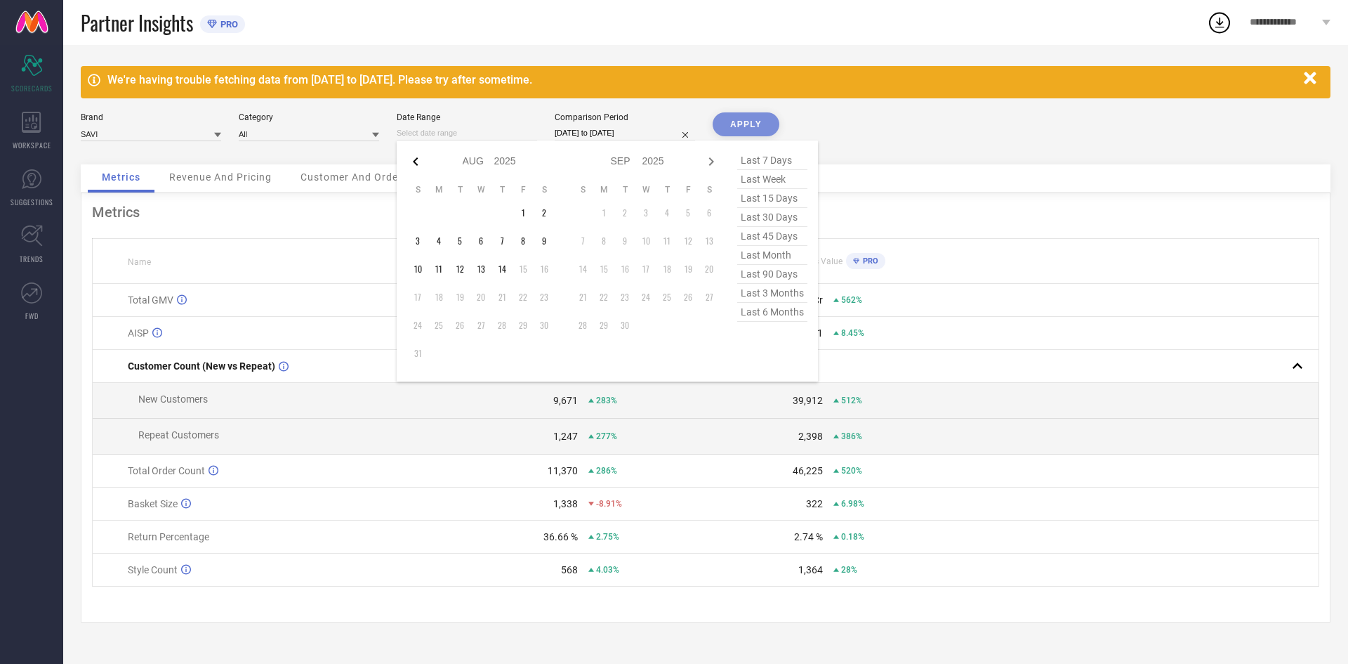
click at [412, 164] on icon at bounding box center [415, 161] width 17 height 17
select select "6"
select select "2025"
select select "7"
select select "2025"
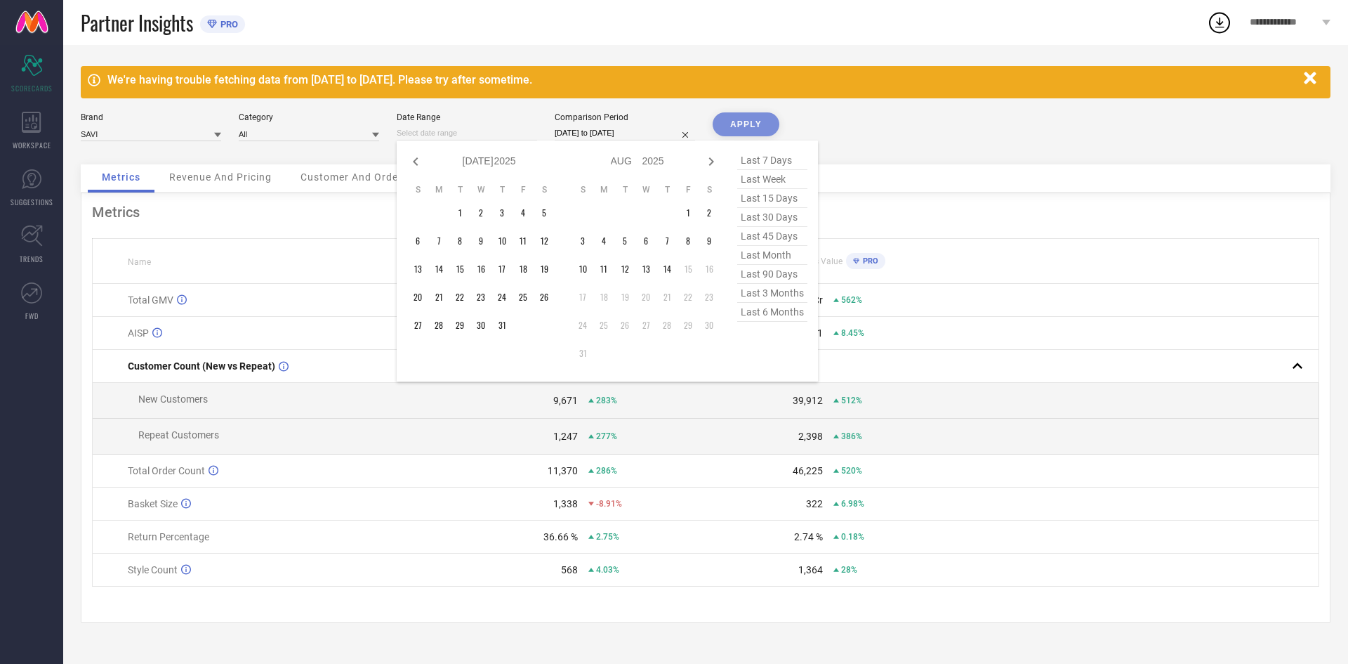
click at [412, 164] on icon at bounding box center [415, 161] width 17 height 17
select select "3"
select select "2025"
select select "4"
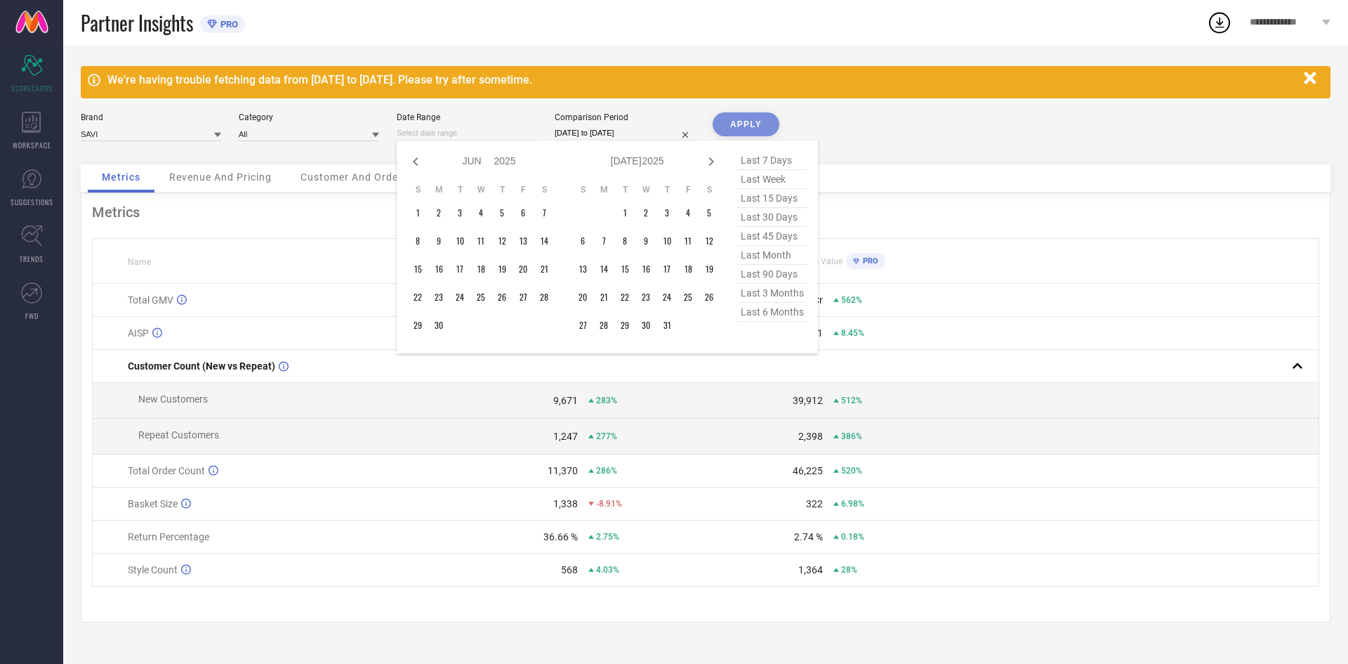
select select "2025"
click at [412, 164] on icon at bounding box center [415, 161] width 17 height 17
select select "2"
select select "2025"
select select "3"
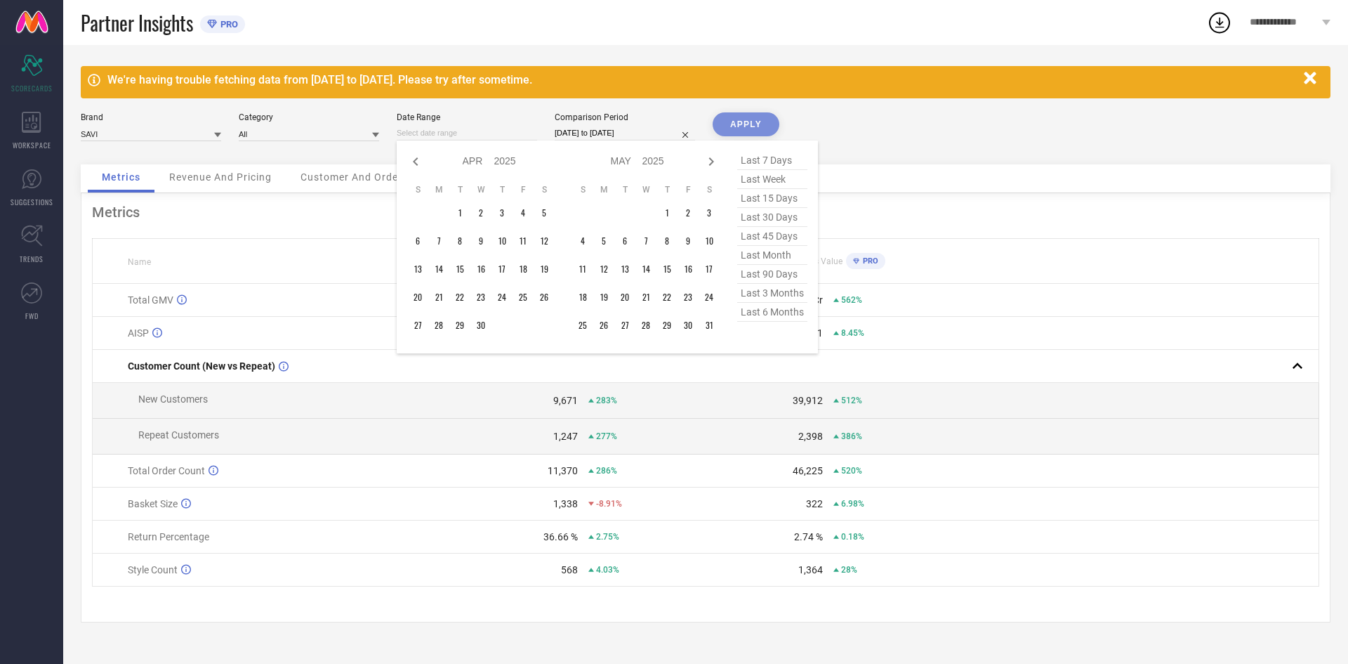
select select "2025"
click at [412, 164] on icon at bounding box center [415, 161] width 17 height 17
select select "1"
select select "2025"
select select "2"
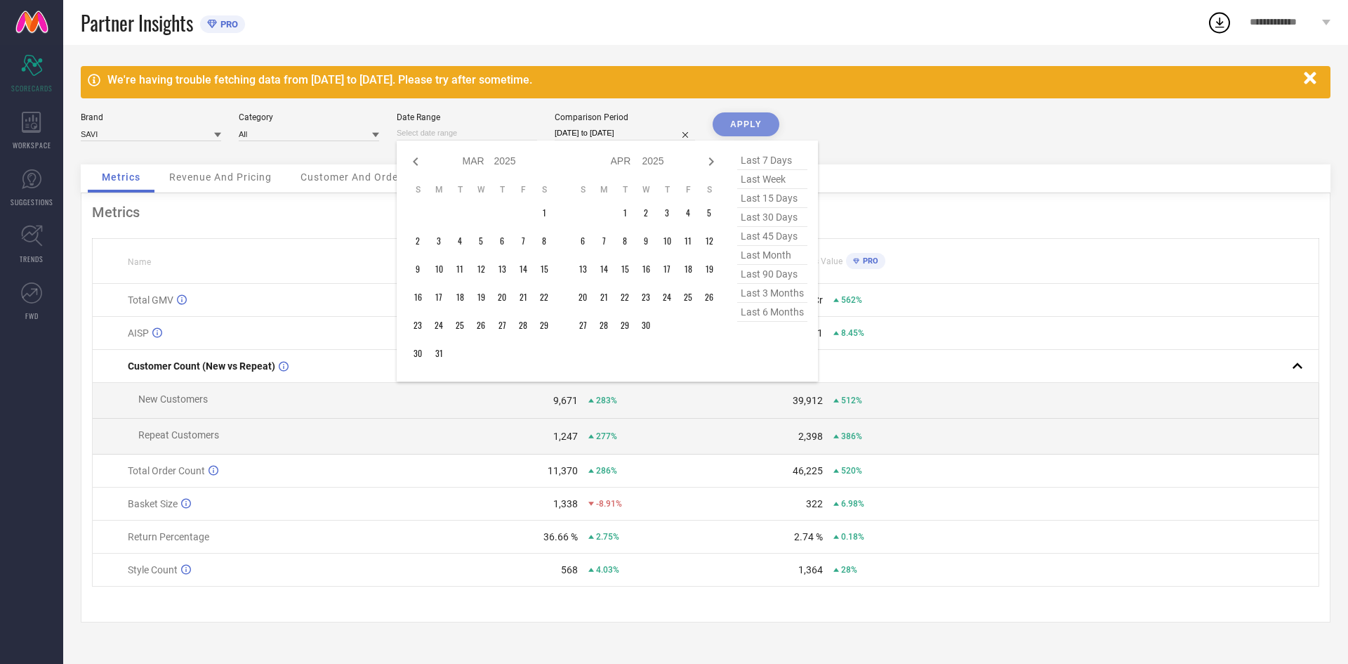
select select "2025"
click at [412, 164] on icon at bounding box center [415, 161] width 17 height 17
select select "11"
select select "2024"
select select "2025"
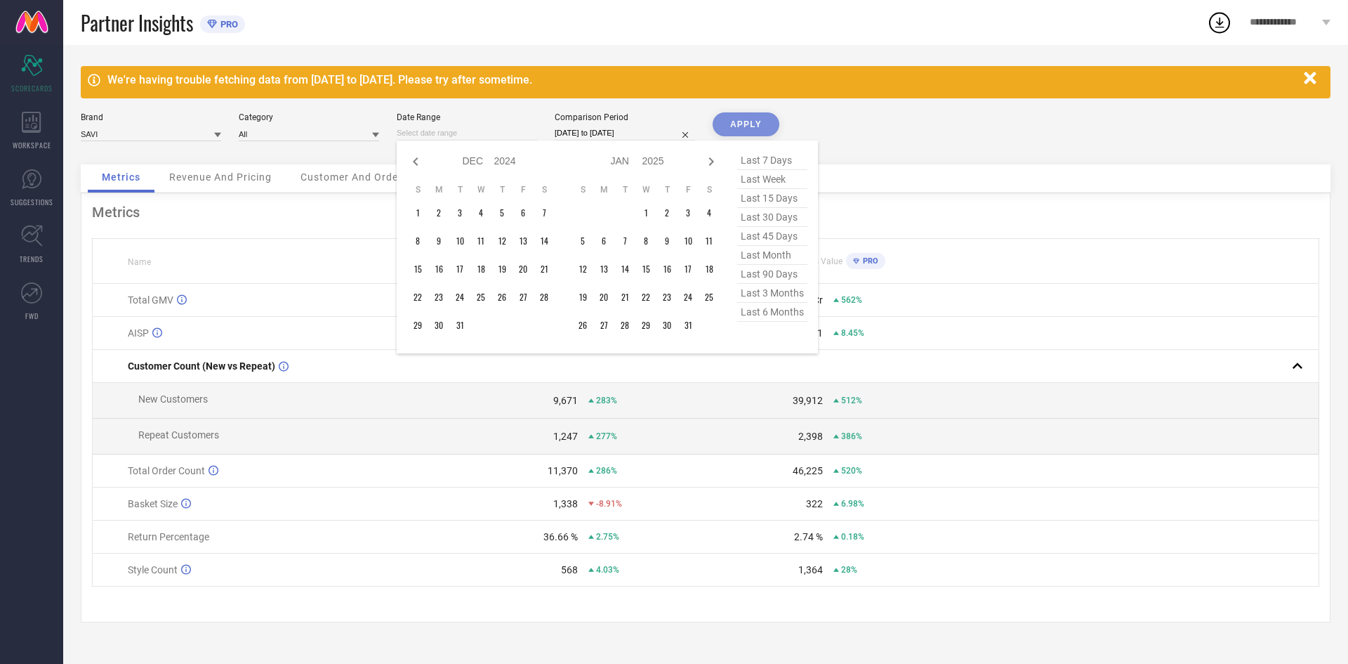
click at [412, 164] on icon at bounding box center [415, 161] width 17 height 17
select select "10"
select select "2024"
select select "11"
select select "2024"
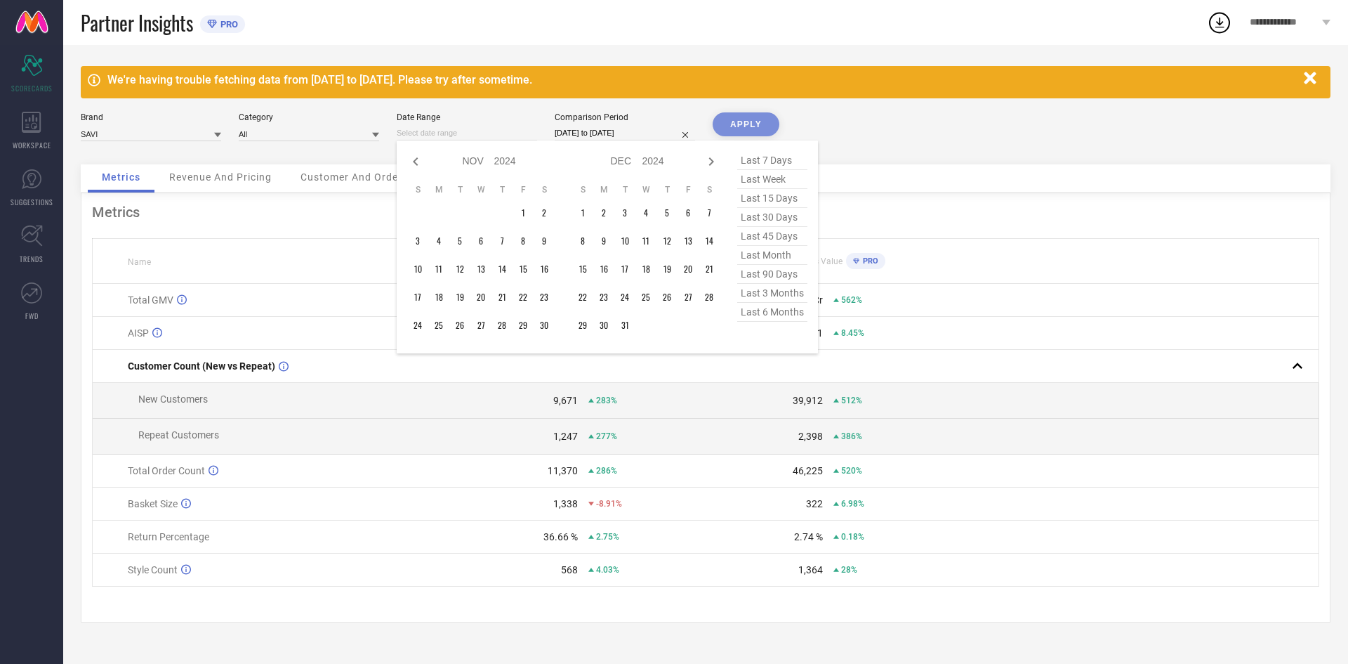
click at [412, 164] on icon at bounding box center [415, 161] width 17 height 17
select select "8"
select select "2024"
select select "9"
select select "2024"
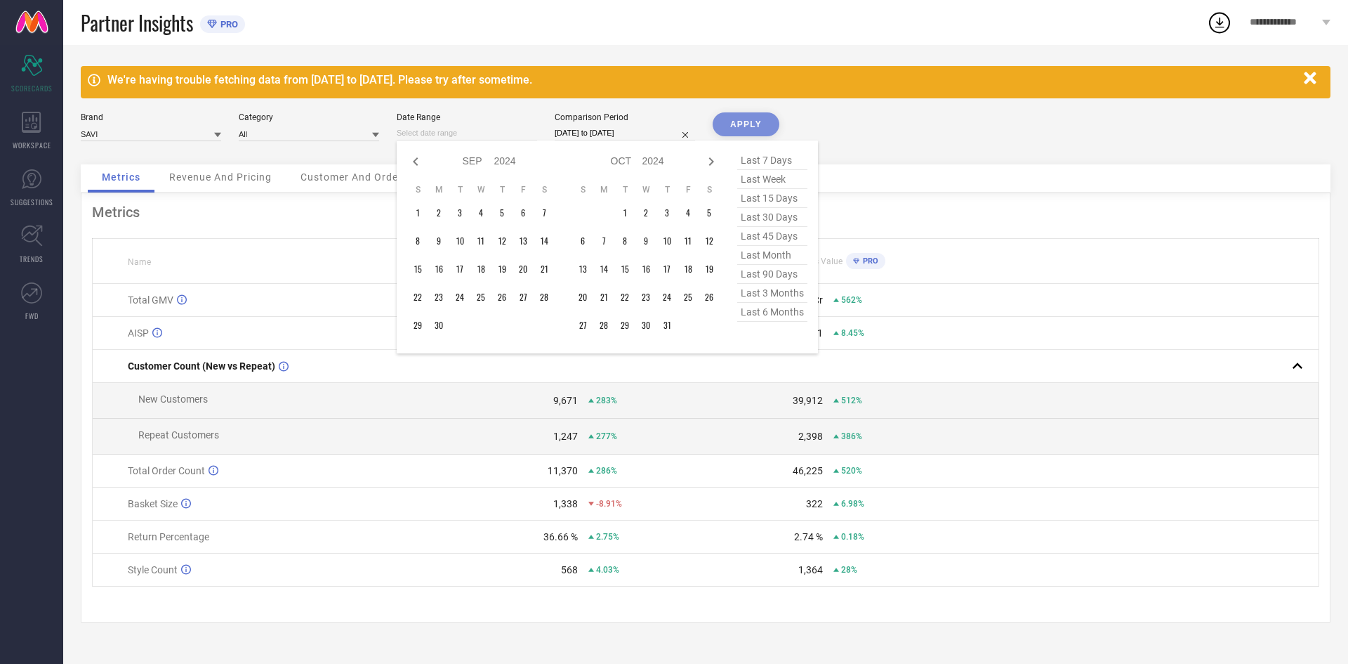
click at [412, 164] on icon at bounding box center [415, 161] width 17 height 17
select select "7"
select select "2024"
select select "8"
select select "2024"
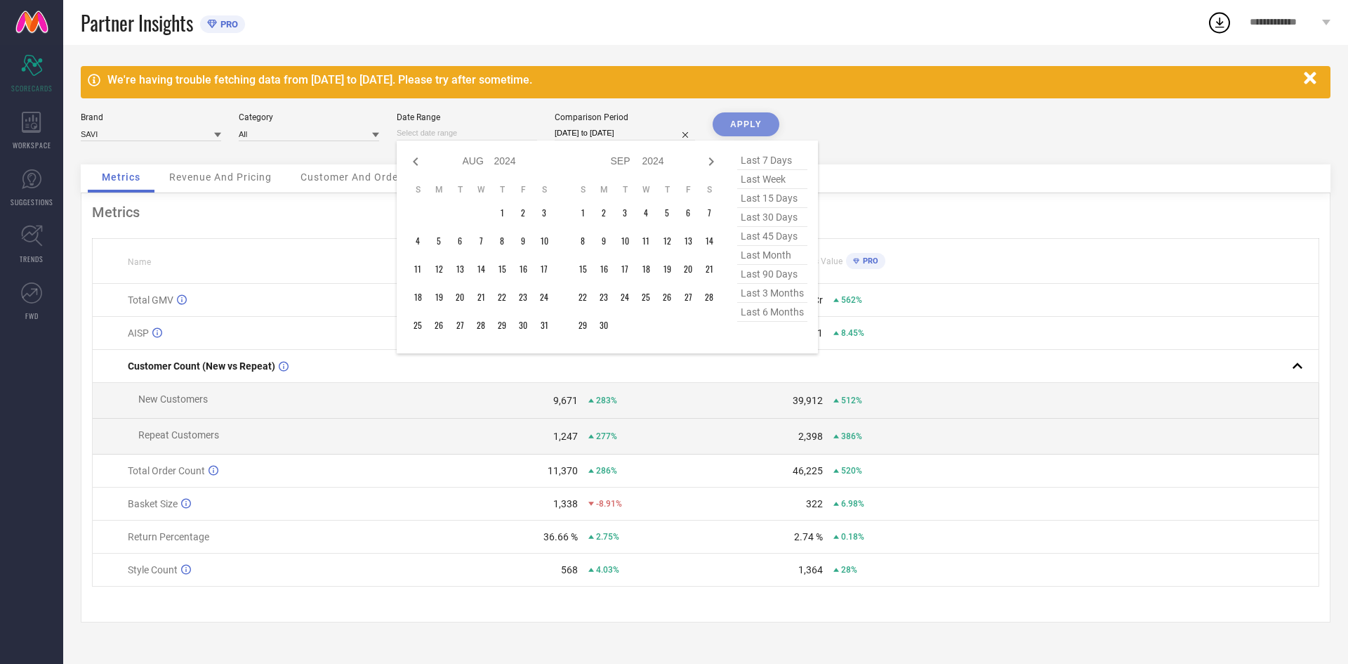
click at [412, 164] on icon at bounding box center [415, 161] width 17 height 17
select select "6"
select select "2024"
select select "7"
select select "2024"
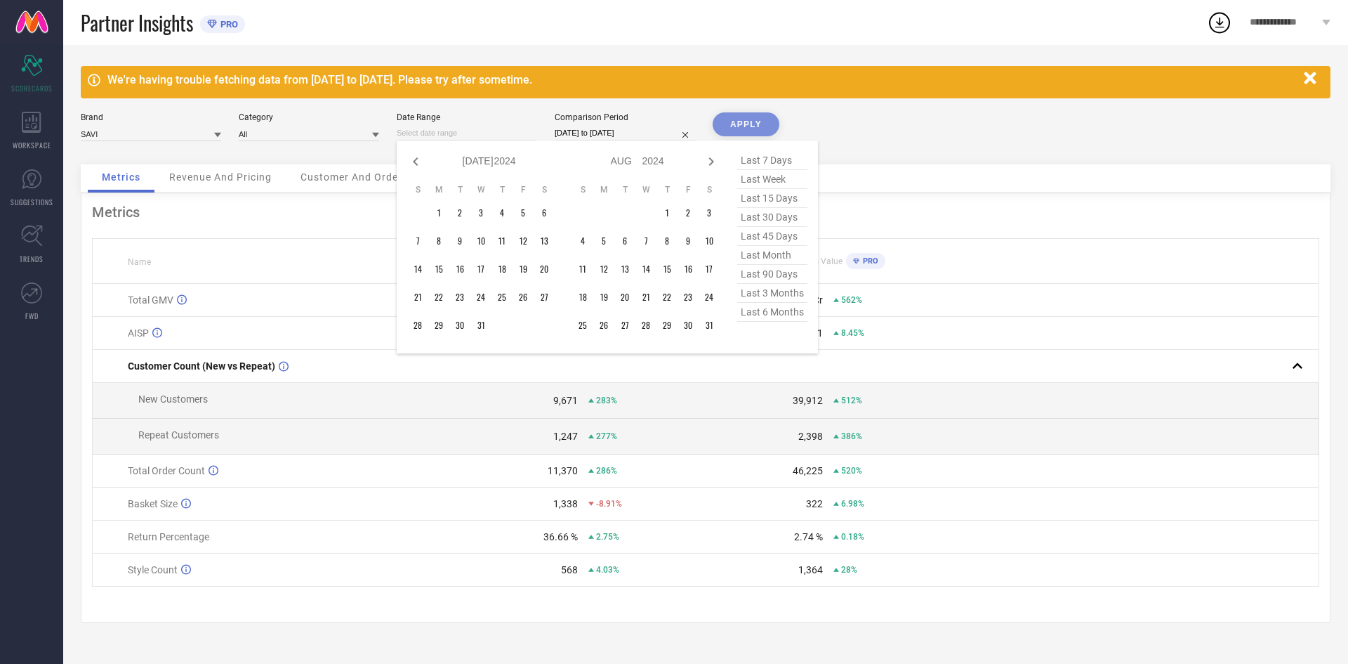
click at [412, 164] on icon at bounding box center [415, 161] width 17 height 17
select select "5"
select select "2024"
select select "6"
select select "2024"
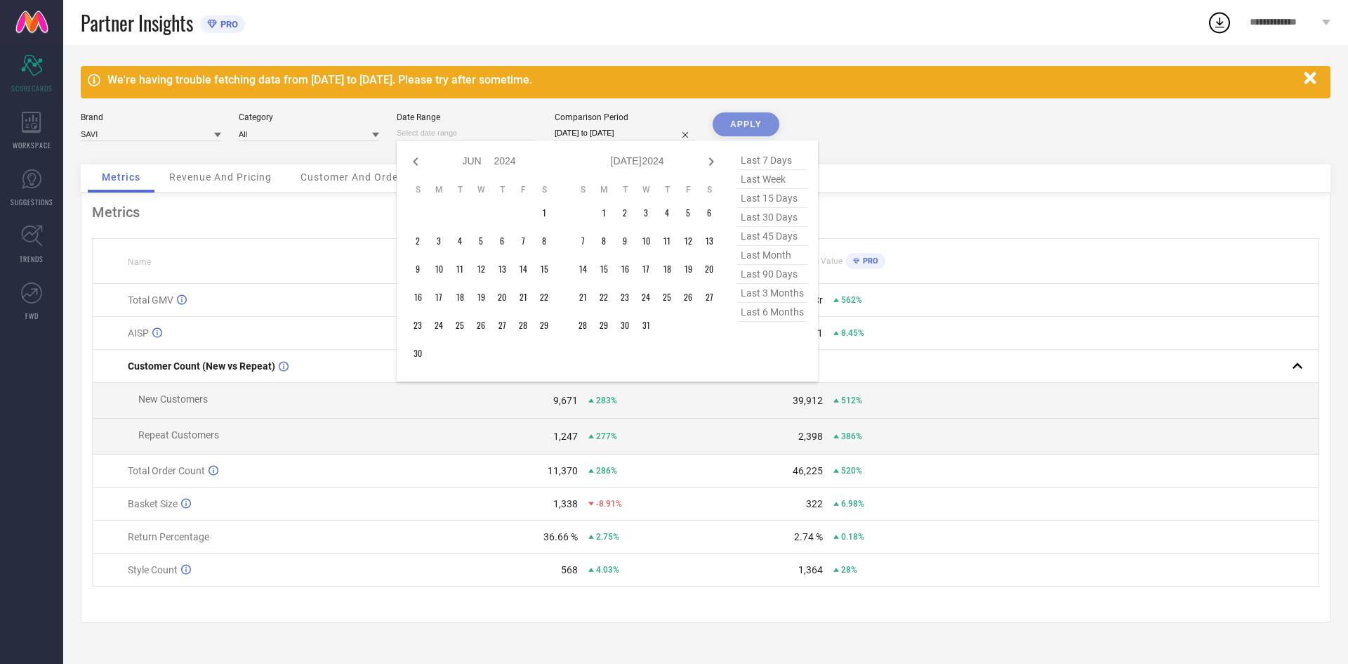
click at [412, 164] on icon at bounding box center [415, 161] width 17 height 17
select select "4"
select select "2024"
select select "5"
select select "2024"
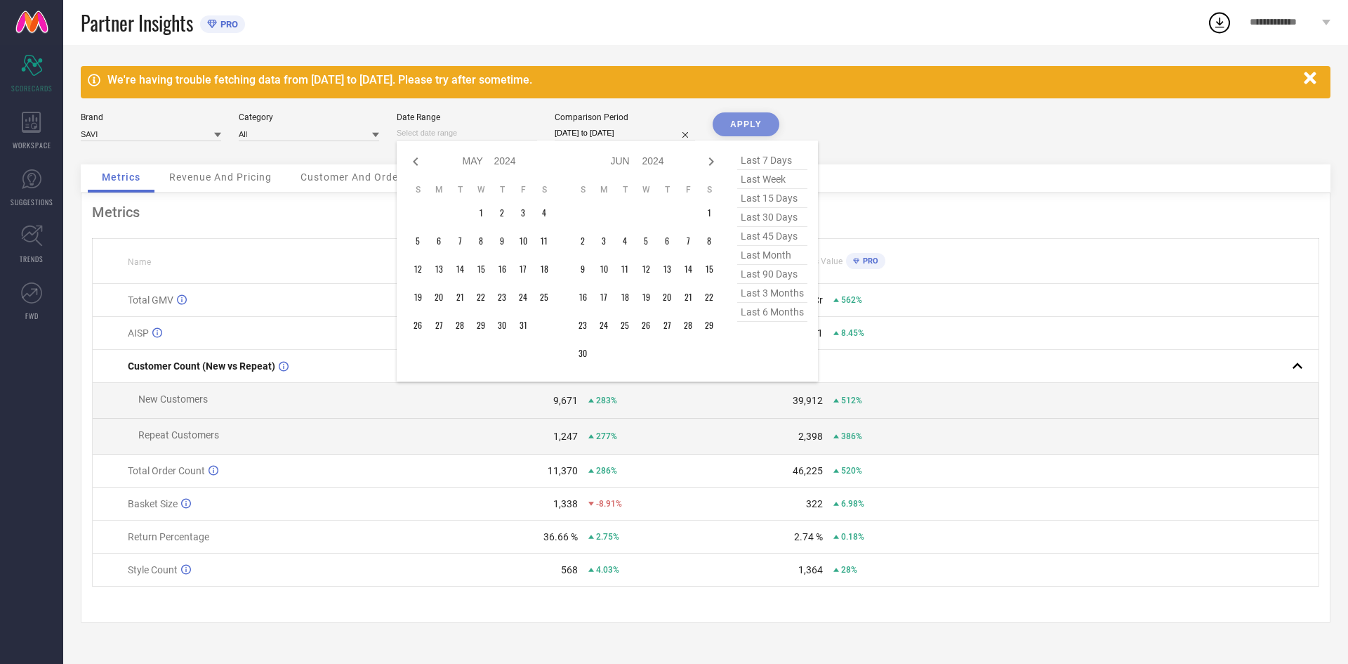
click at [412, 164] on icon at bounding box center [415, 161] width 17 height 17
select select "3"
select select "2024"
select select "4"
select select "2024"
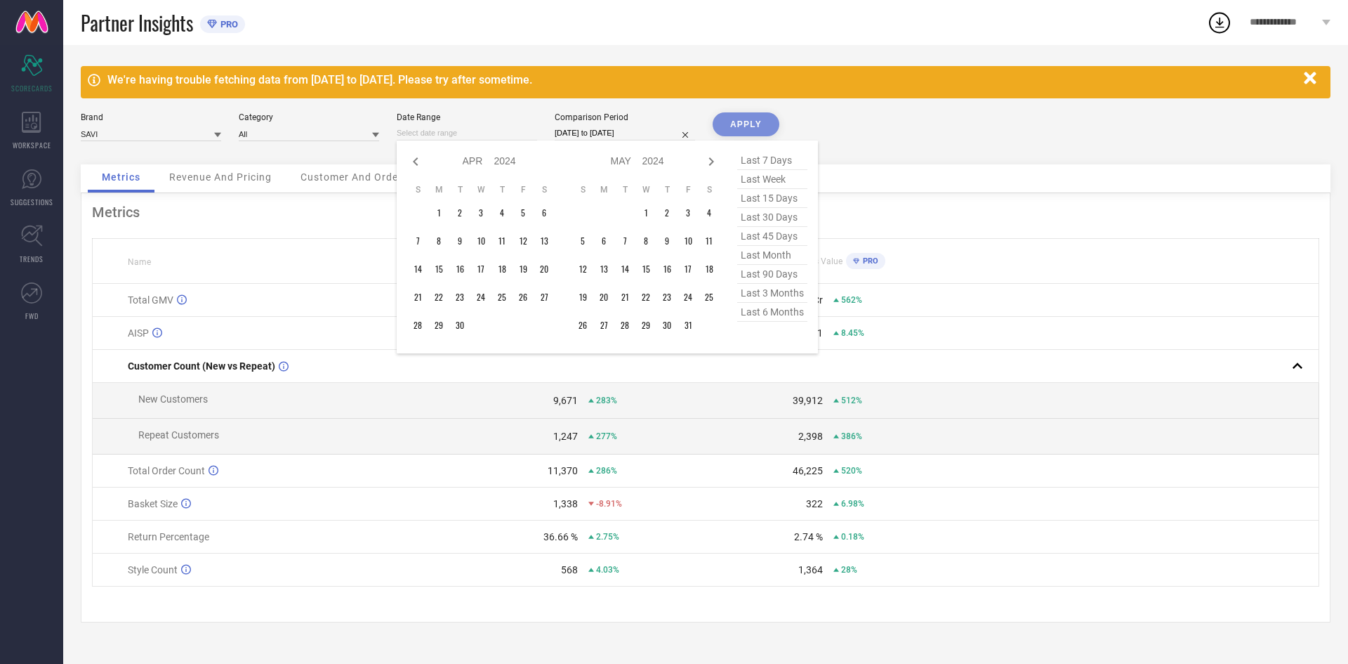
click at [412, 164] on icon at bounding box center [415, 161] width 17 height 17
select select "2"
select select "2024"
select select "3"
select select "2024"
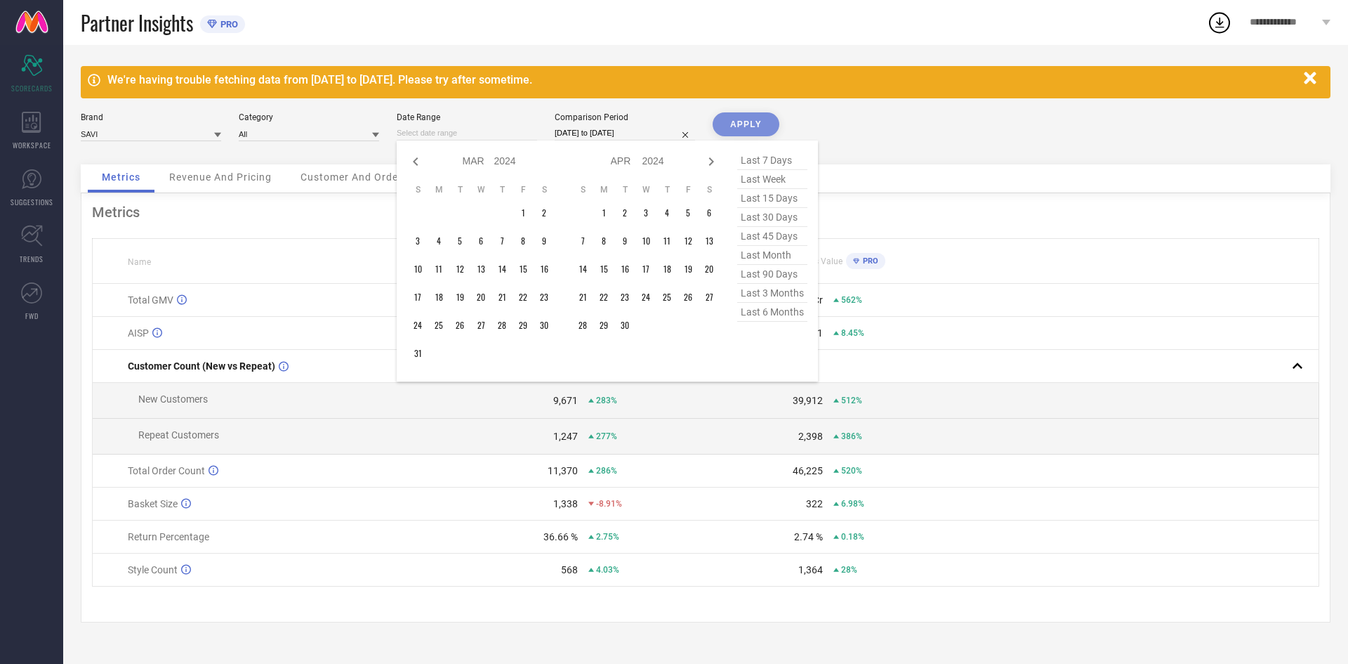
click at [412, 164] on icon at bounding box center [415, 161] width 17 height 17
select select "1"
select select "2024"
select select "2"
select select "2024"
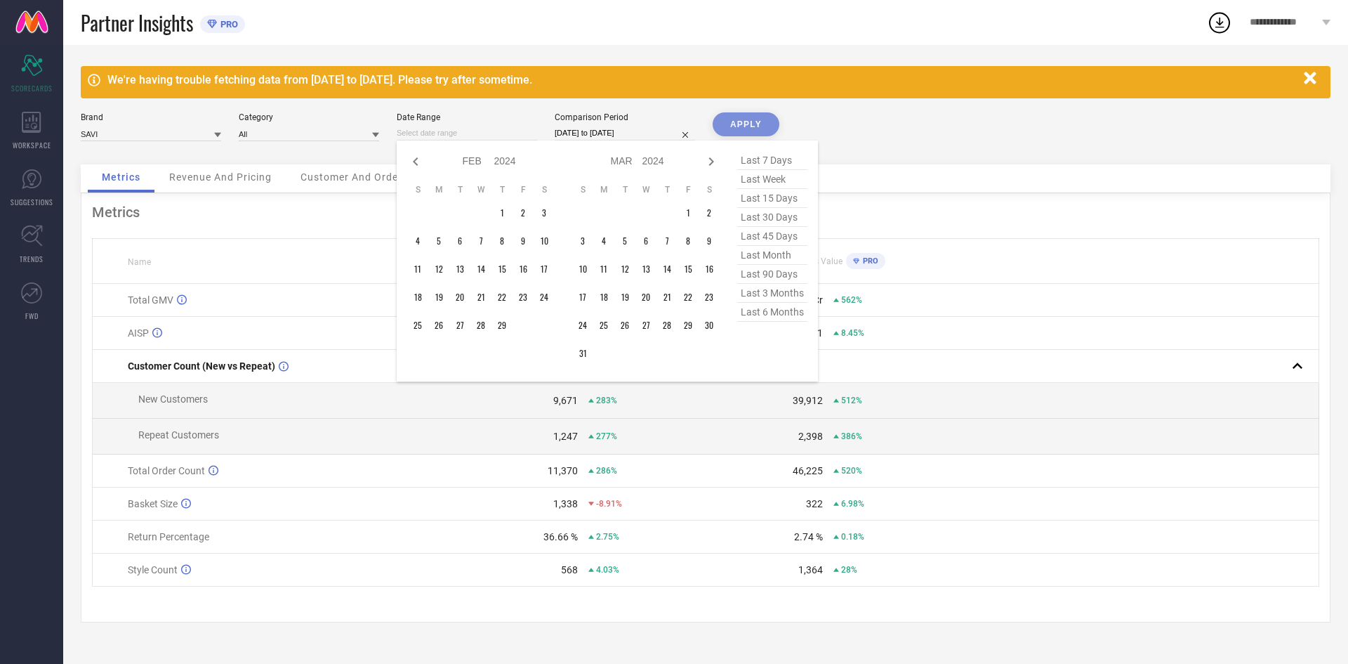
click at [412, 164] on icon at bounding box center [415, 161] width 17 height 17
select select "2024"
select select "1"
select select "2024"
click at [412, 164] on icon at bounding box center [415, 161] width 17 height 17
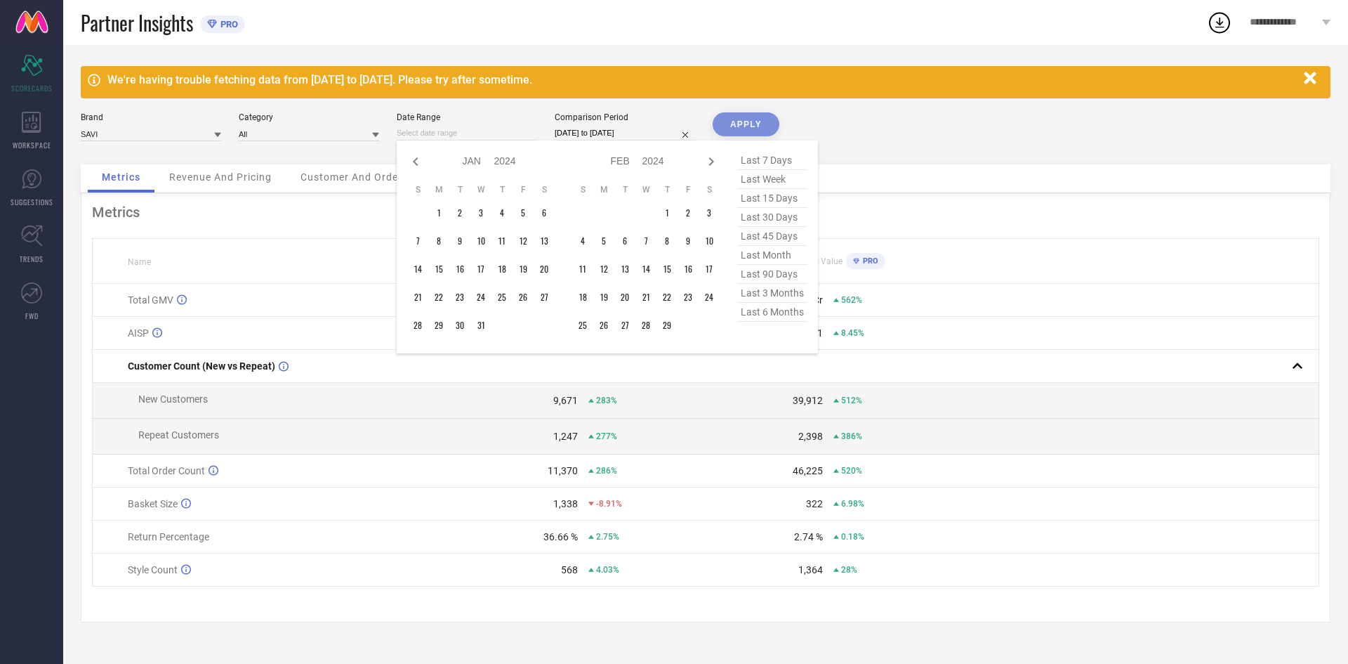
select select "11"
select select "2023"
select select "2024"
click at [708, 159] on icon at bounding box center [711, 161] width 17 height 17
select select "2024"
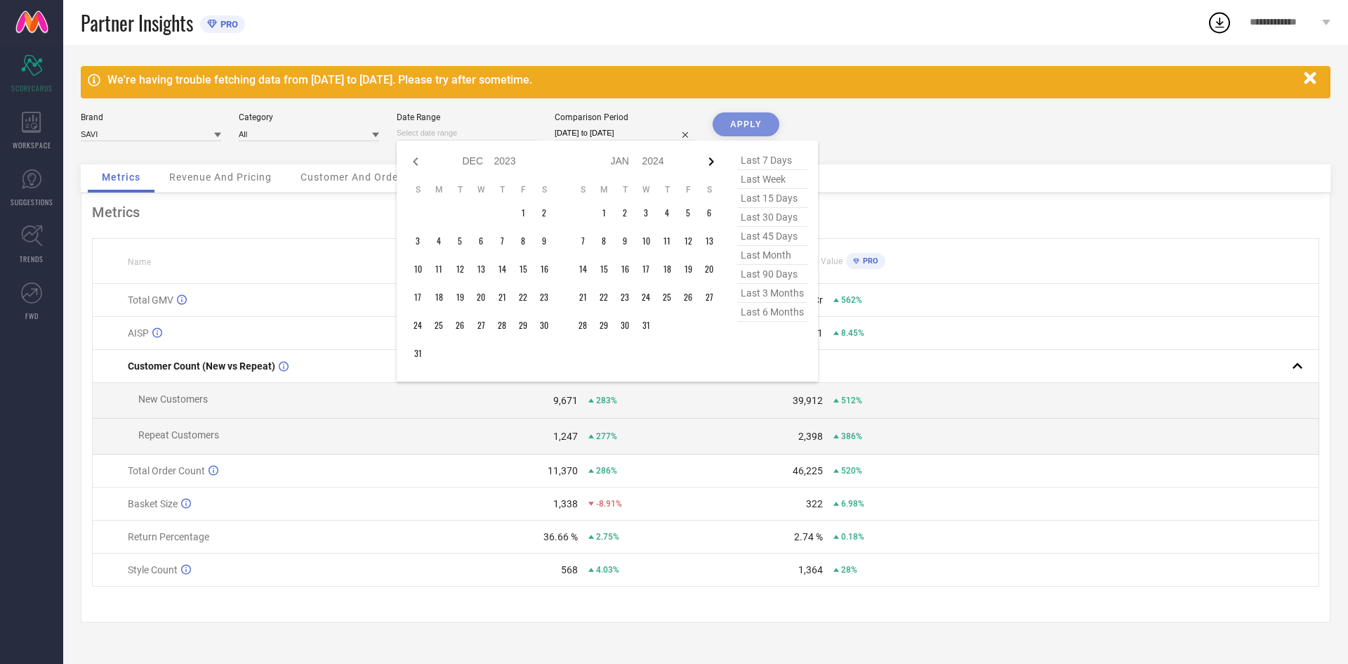
select select "1"
select select "2024"
click at [707, 159] on icon at bounding box center [711, 161] width 17 height 17
select select "1"
select select "2024"
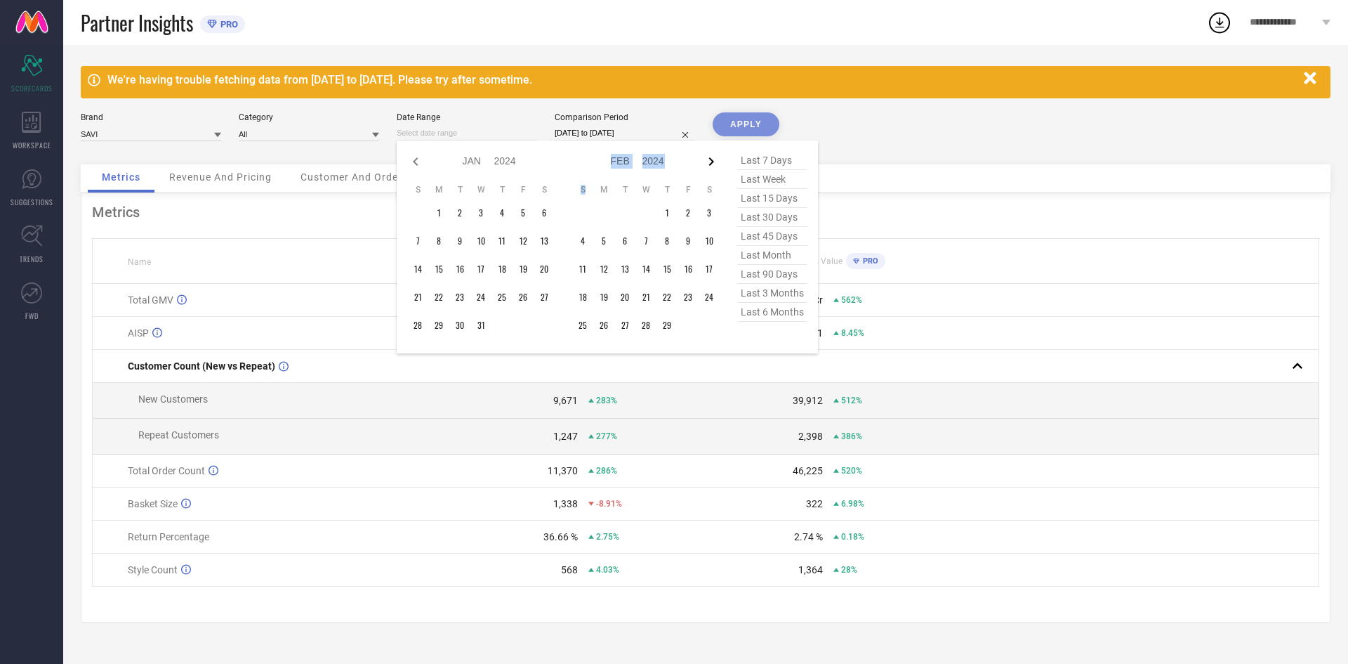
select select "2"
select select "2024"
click at [705, 159] on icon at bounding box center [711, 161] width 17 height 17
select select "2"
select select "2024"
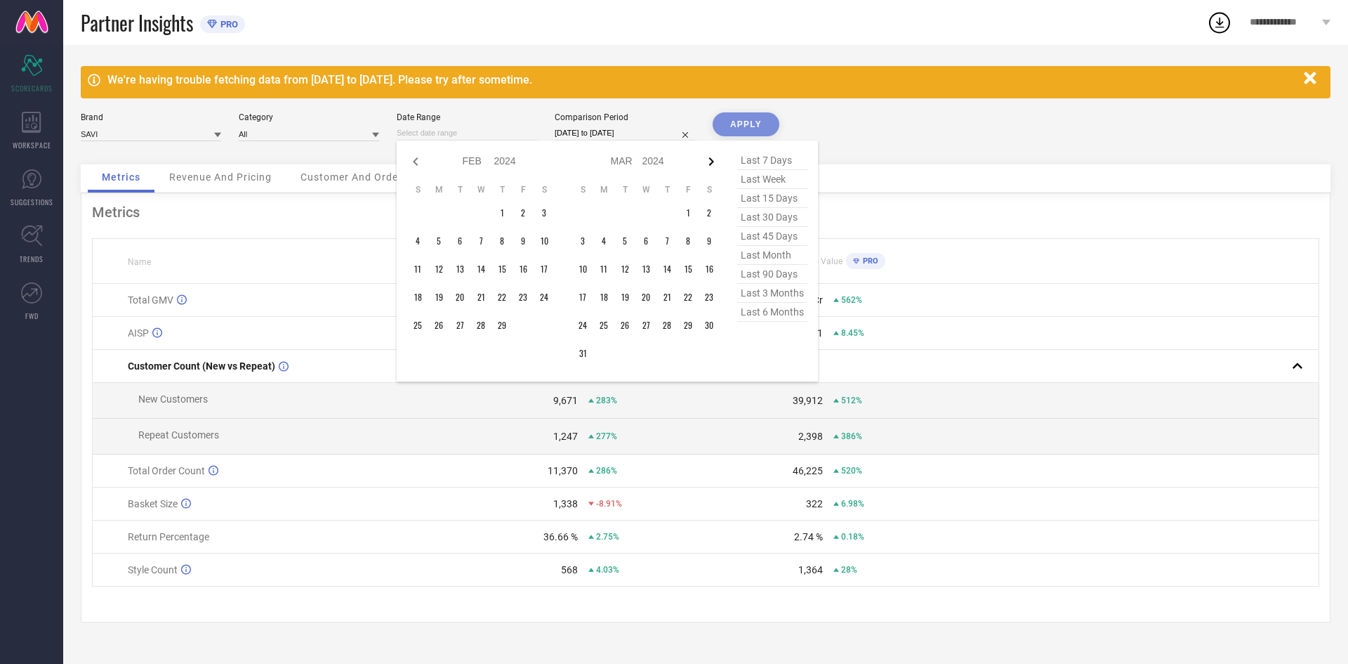
select select "3"
select select "2024"
click at [713, 166] on icon at bounding box center [711, 161] width 17 height 17
select select "3"
select select "2024"
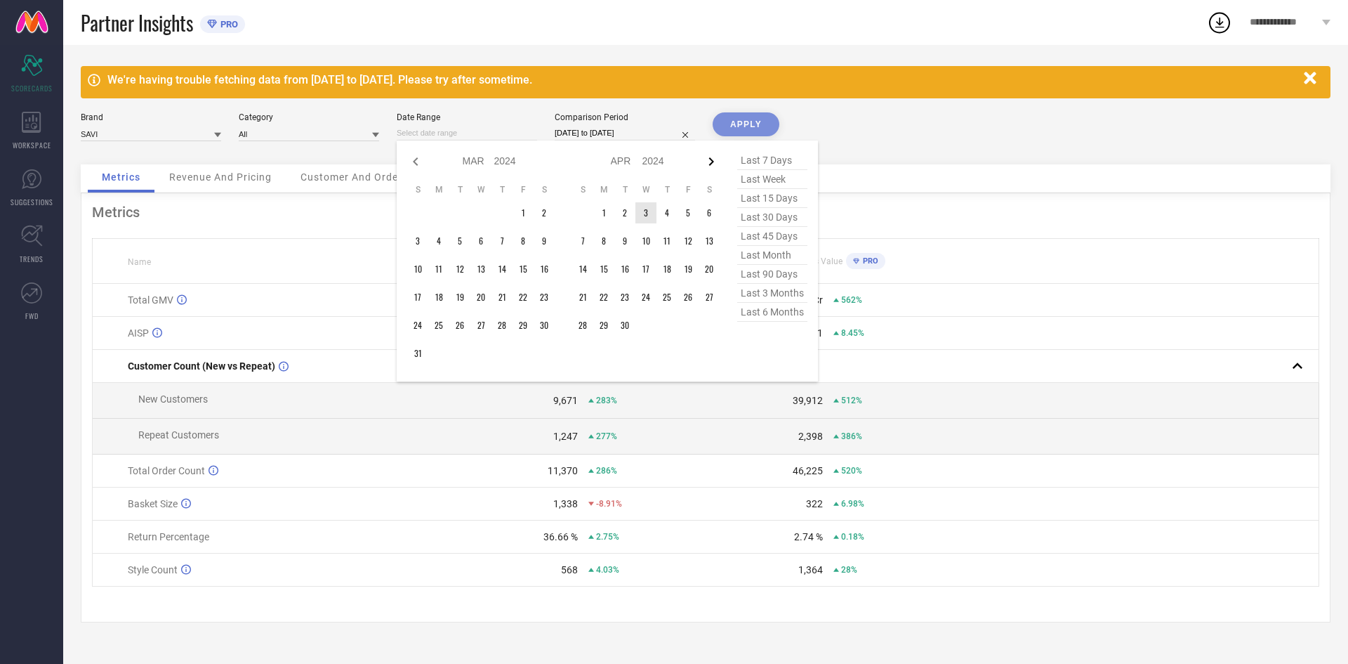
select select "4"
select select "2024"
type input "After [DATE]"
click at [440, 215] on td "1" at bounding box center [438, 212] width 21 height 21
click at [709, 164] on icon at bounding box center [711, 161] width 5 height 8
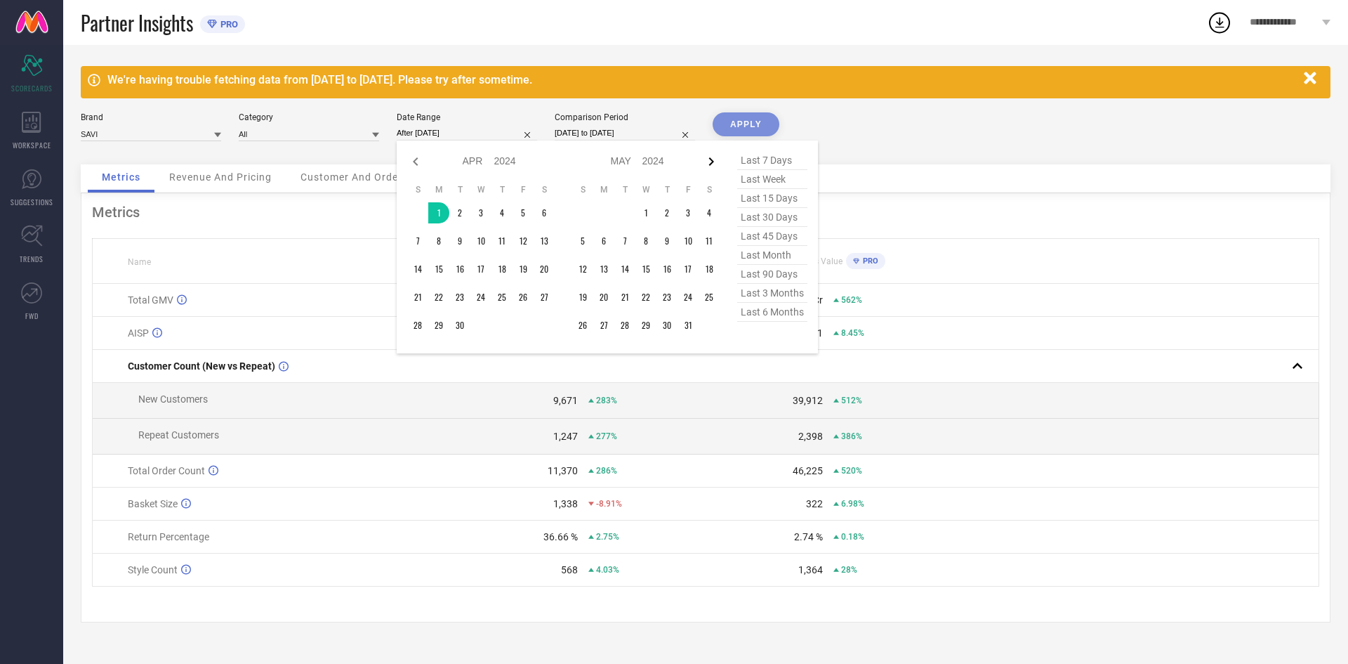
select select "4"
select select "2024"
select select "5"
select select "2024"
click at [709, 164] on icon at bounding box center [711, 161] width 5 height 8
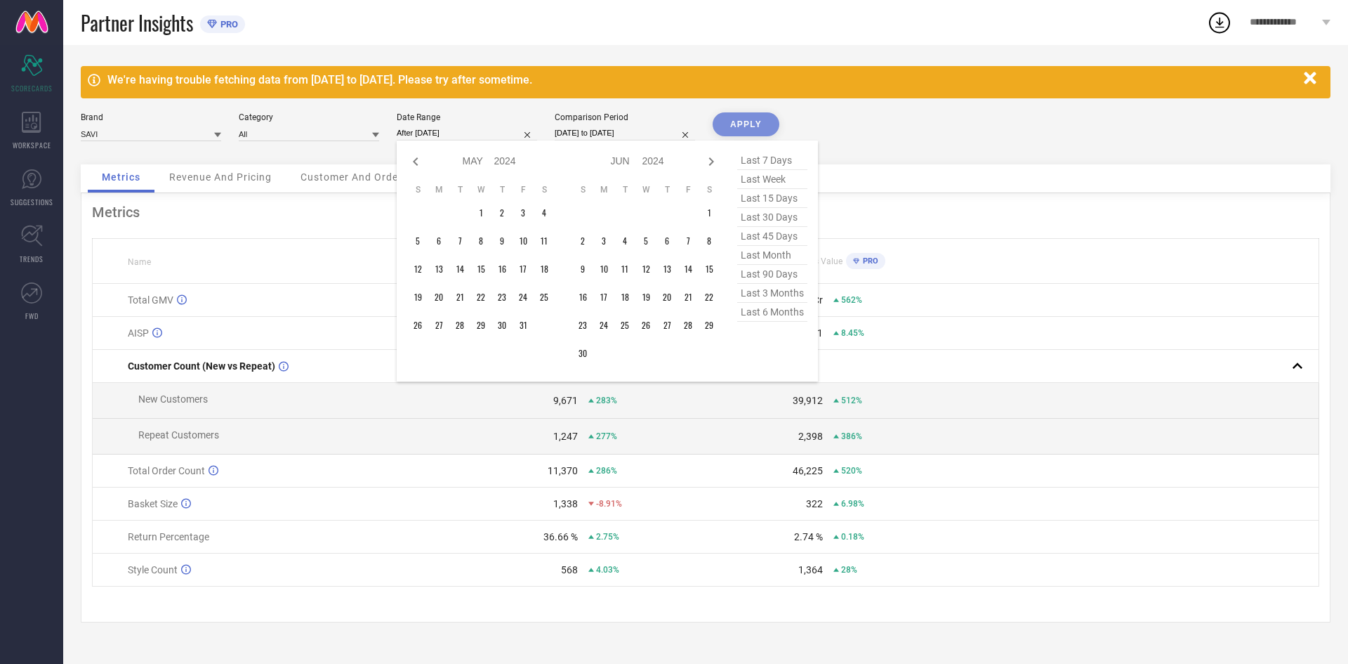
select select "5"
select select "2024"
select select "6"
select select "2024"
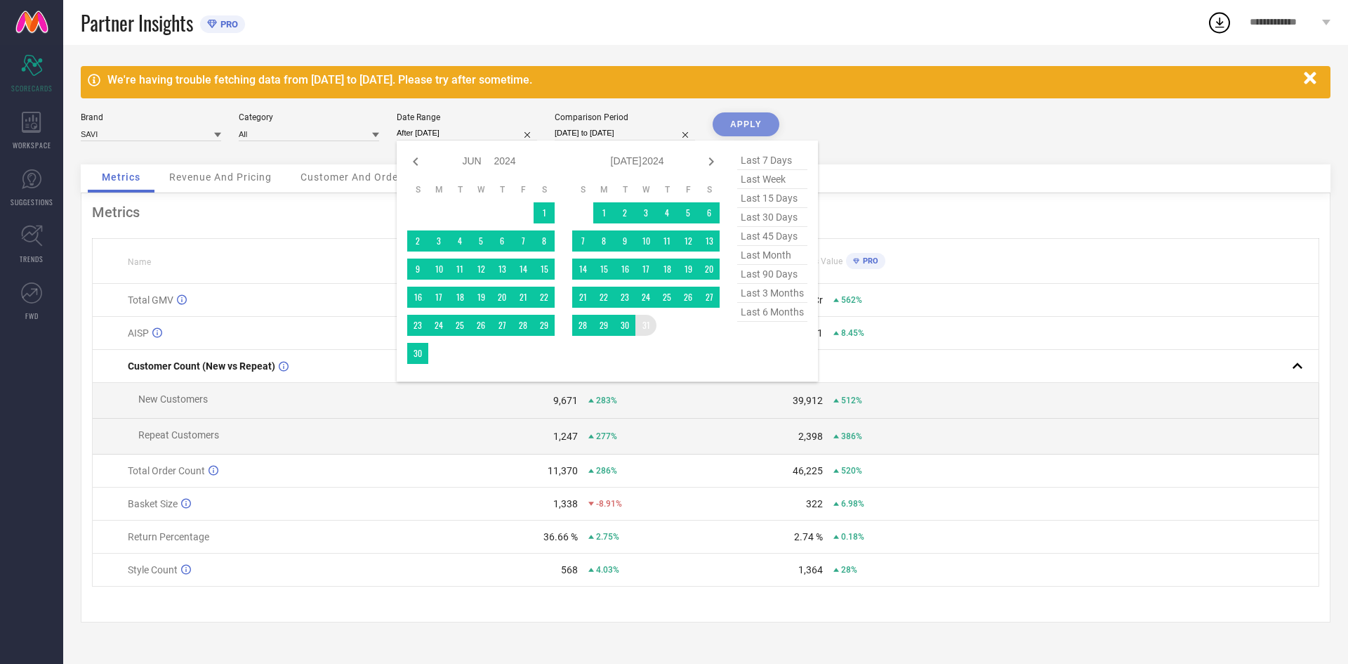
type input "[DATE] to [DATE]"
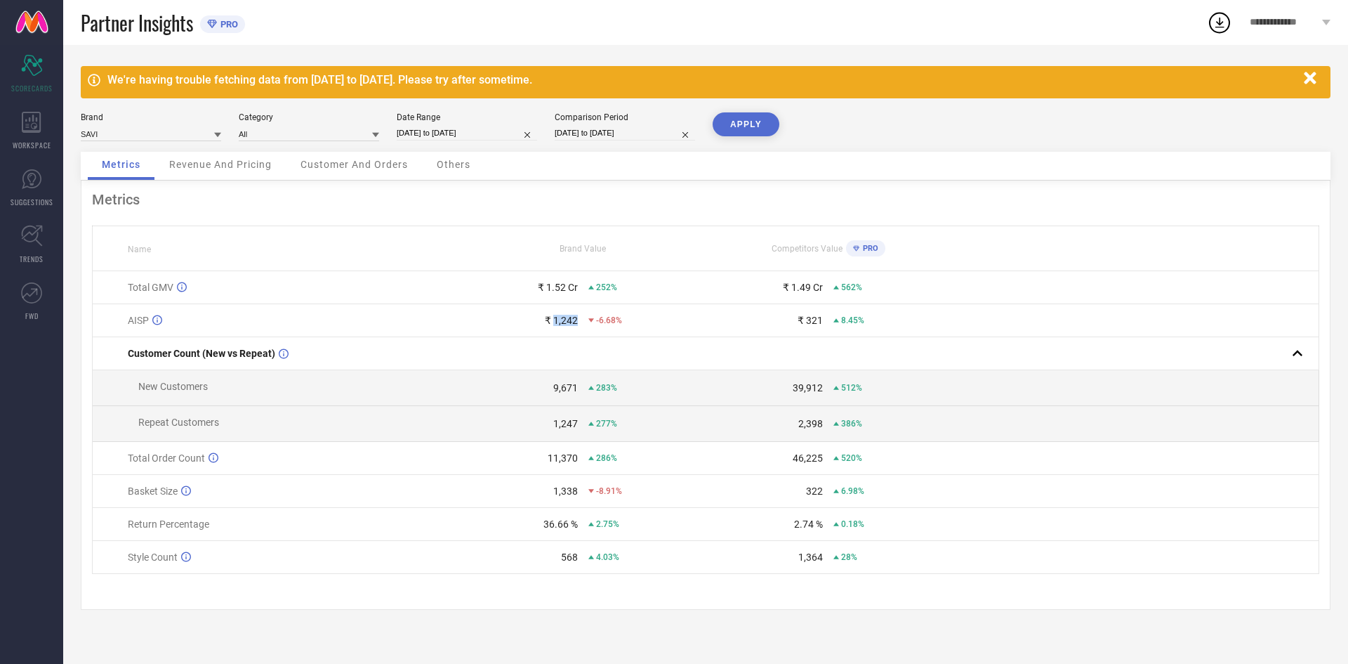
drag, startPoint x: 554, startPoint y: 319, endPoint x: 582, endPoint y: 322, distance: 28.2
click at [582, 322] on div "₹ 1,242 -6.68%" at bounding box center [583, 320] width 244 height 11
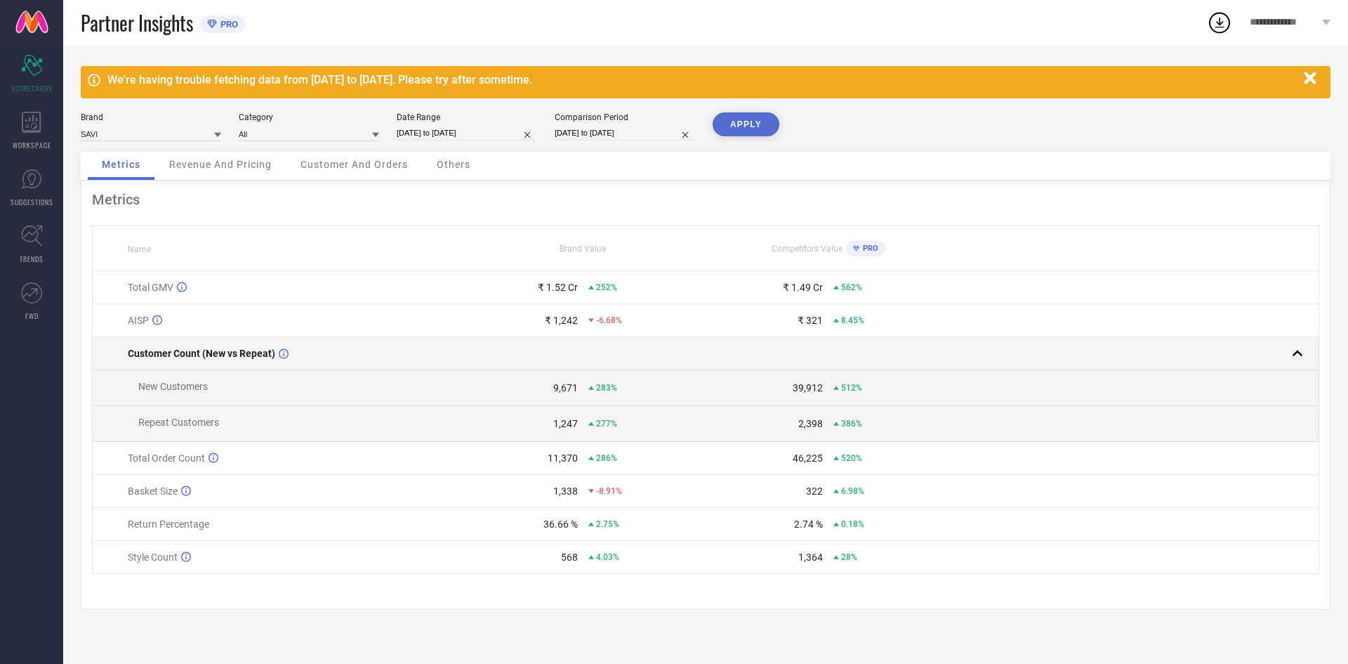
click at [499, 352] on td at bounding box center [583, 353] width 245 height 33
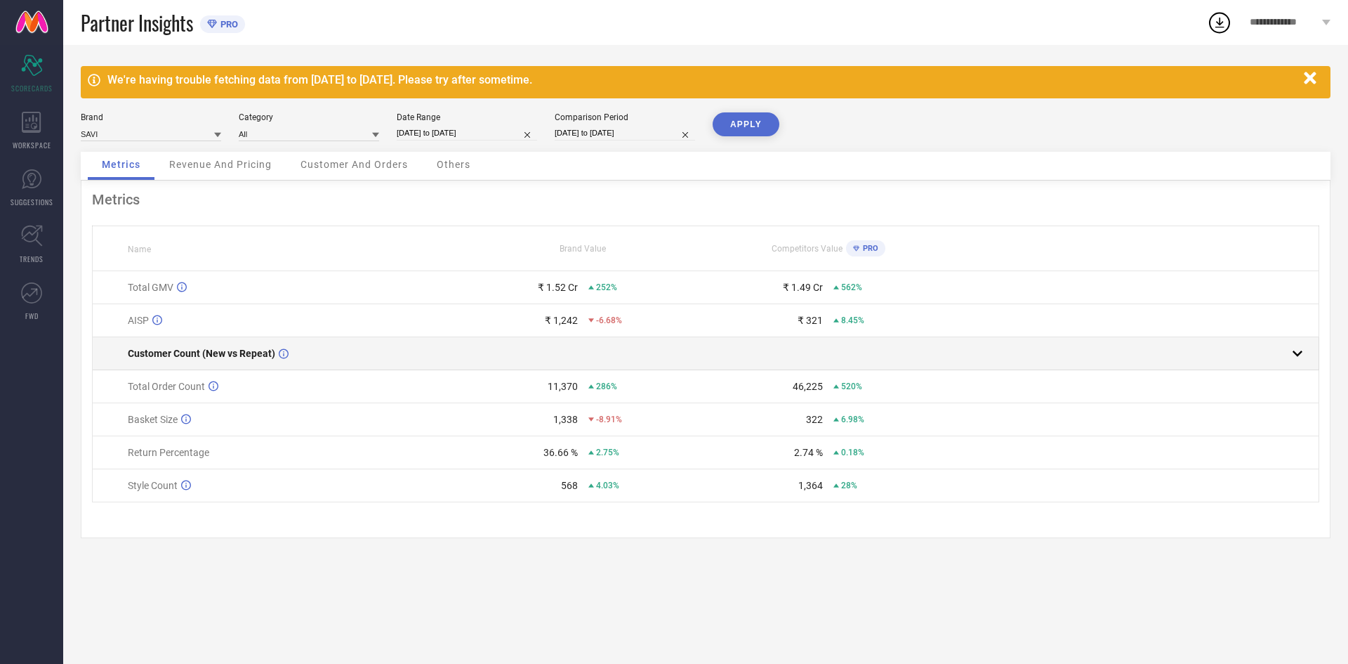
click at [499, 352] on td at bounding box center [583, 353] width 245 height 33
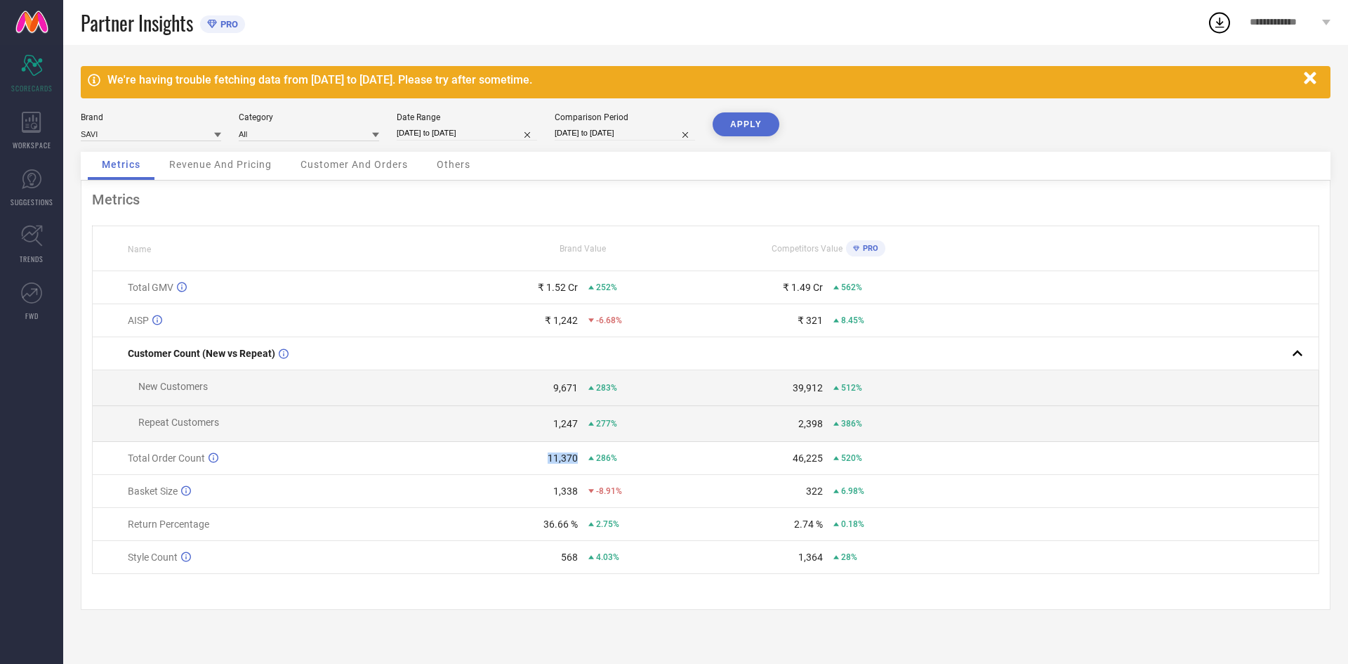
drag, startPoint x: 548, startPoint y: 457, endPoint x: 580, endPoint y: 454, distance: 31.7
click at [580, 454] on td "11,370 286%" at bounding box center [583, 458] width 245 height 33
click at [558, 463] on div "11,370" at bounding box center [563, 457] width 30 height 11
